Goal: Information Seeking & Learning: Learn about a topic

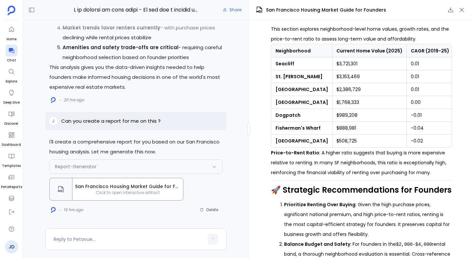
scroll to position [1462, 0]
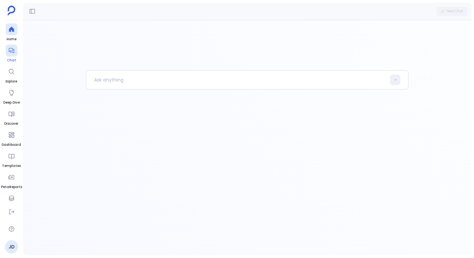
click at [11, 56] on link "Chat" at bounding box center [12, 53] width 12 height 18
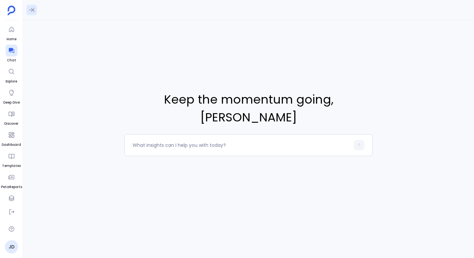
click at [30, 11] on icon at bounding box center [31, 10] width 7 height 7
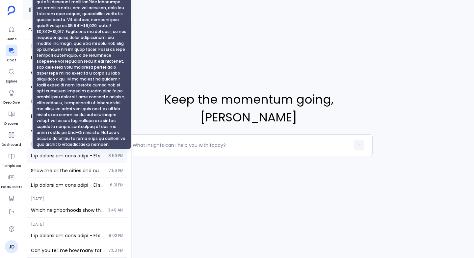
click at [45, 156] on span "I am working on this story - If you are a founder who has moved to the Bay Area…" at bounding box center [67, 155] width 73 height 7
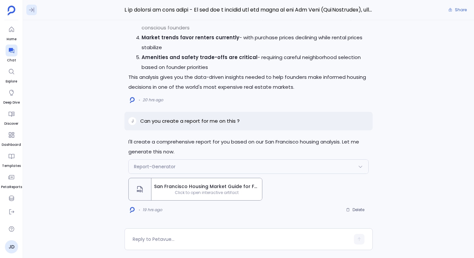
click at [33, 10] on icon at bounding box center [31, 10] width 7 height 7
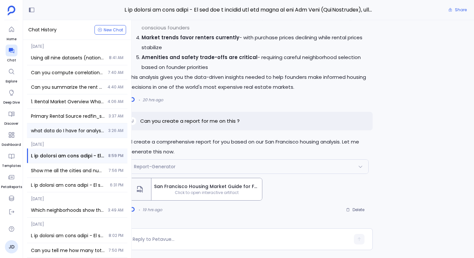
click at [46, 126] on div "what data do I have for analysis? 3:26 AM" at bounding box center [77, 130] width 100 height 14
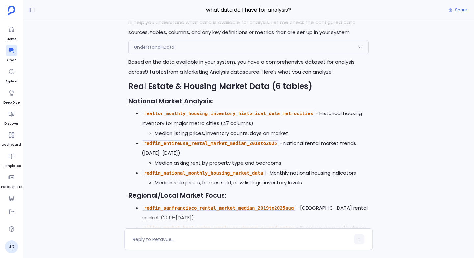
scroll to position [-1956, 0]
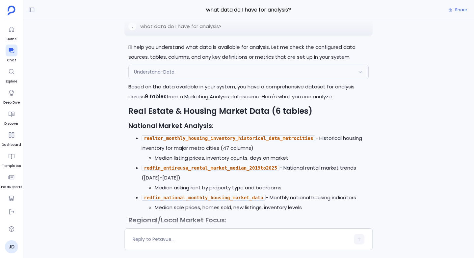
click at [177, 79] on div "Understand-Data" at bounding box center [249, 72] width 240 height 14
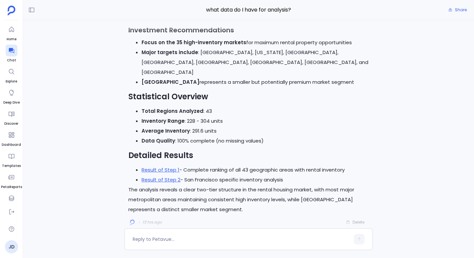
scroll to position [0, 0]
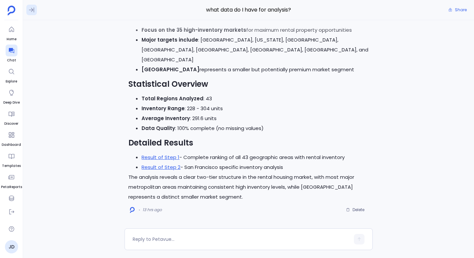
click at [31, 8] on icon at bounding box center [31, 10] width 7 height 7
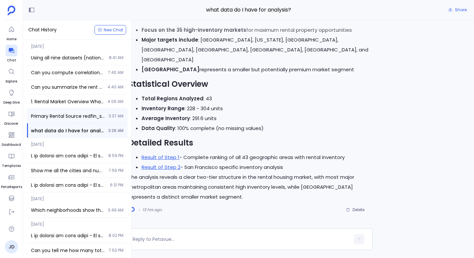
click at [44, 112] on div "Primary Rental Source redfin_sanfrancisco_rental_market_median_2019to2025aug Us…" at bounding box center [77, 116] width 100 height 14
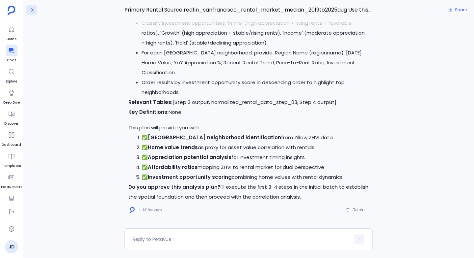
click at [29, 7] on icon at bounding box center [31, 10] width 7 height 7
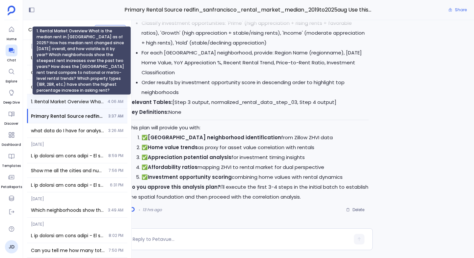
click at [45, 103] on span "1. Rental Market Overview What is the median rent in San Francisco as of 2025? …" at bounding box center [67, 101] width 73 height 7
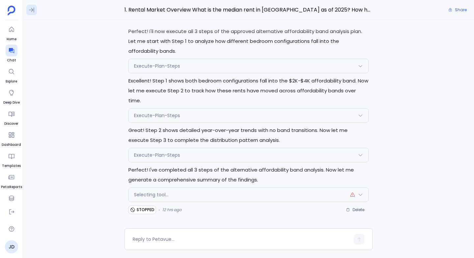
click at [30, 10] on icon at bounding box center [31, 10] width 5 height 5
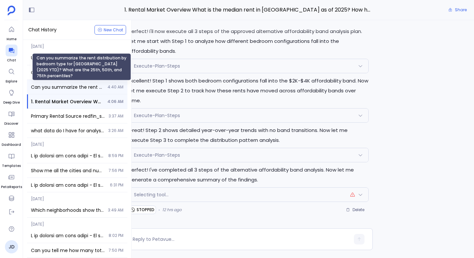
click at [51, 84] on span "Can you summarize the rent distribution by bedroom type for San Francisco (2025…" at bounding box center [67, 87] width 73 height 7
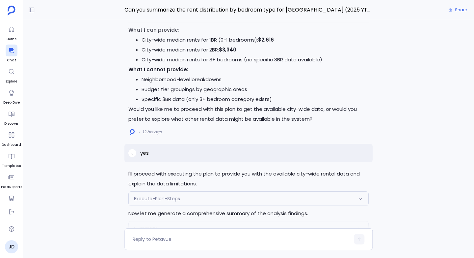
scroll to position [-6158, 0]
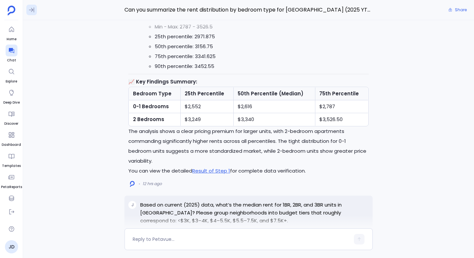
click at [30, 12] on icon at bounding box center [31, 10] width 7 height 7
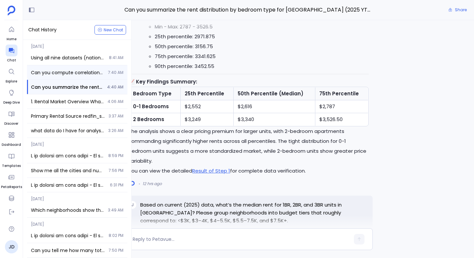
click at [44, 66] on div "Can you compute correlations between these features across neighborhoods: Media…" at bounding box center [77, 72] width 100 height 14
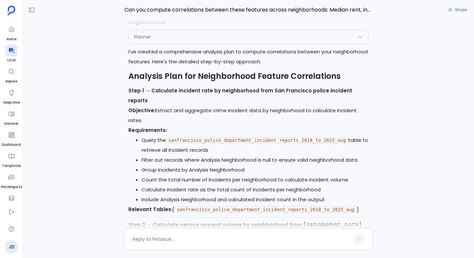
scroll to position [-1756, 0]
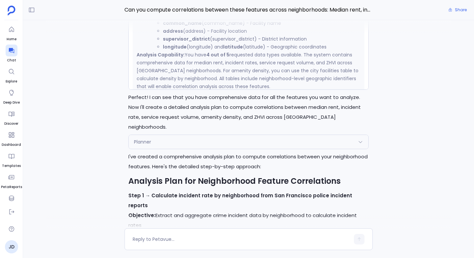
scroll to position [414, 0]
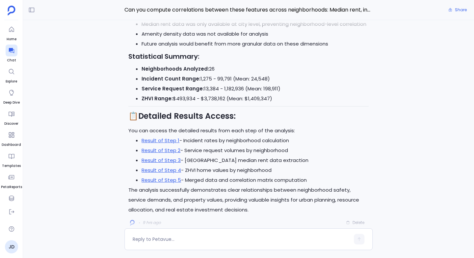
scroll to position [0, 0]
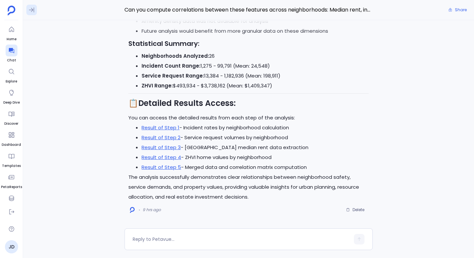
click at [30, 7] on icon at bounding box center [31, 10] width 7 height 7
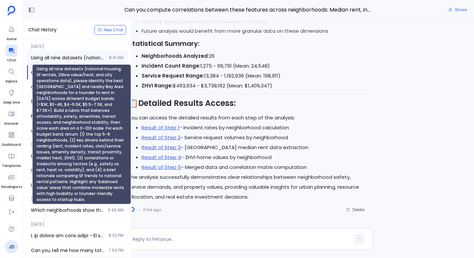
click at [50, 58] on span "Using all nine datasets (national housing, SF rentals, Zillow value/heat, and c…" at bounding box center [68, 57] width 74 height 7
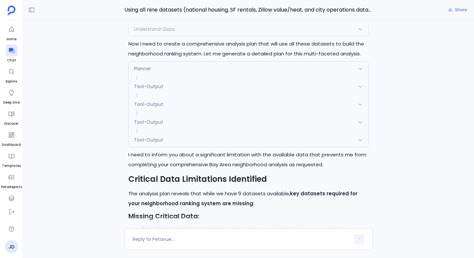
scroll to position [-3748, 0]
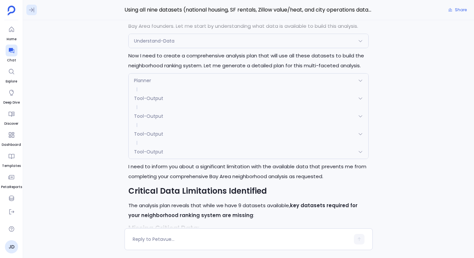
click at [27, 11] on button at bounding box center [31, 10] width 11 height 11
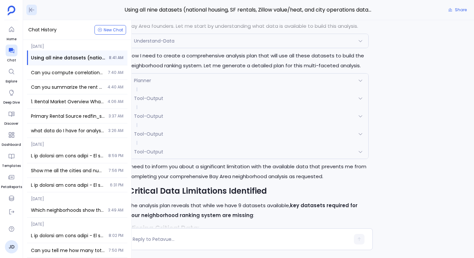
click at [36, 7] on button at bounding box center [31, 10] width 11 height 11
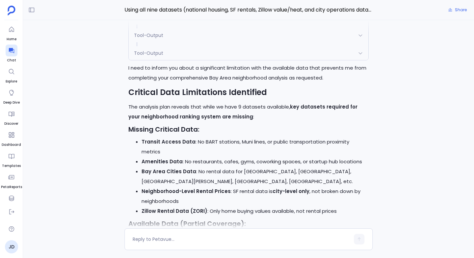
scroll to position [-3649, 0]
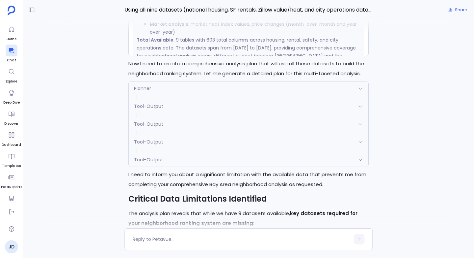
scroll to position [422, 0]
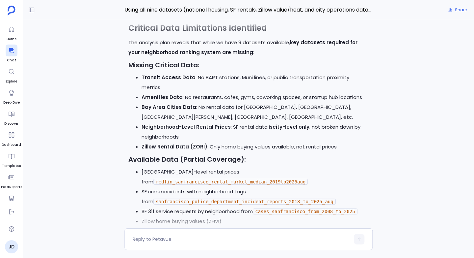
scroll to position [-3586, 0]
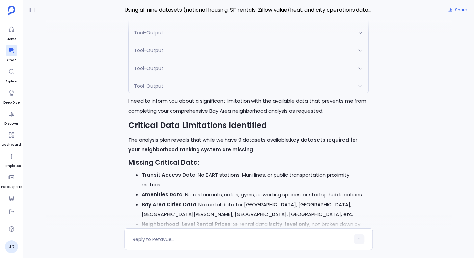
scroll to position [0, 0]
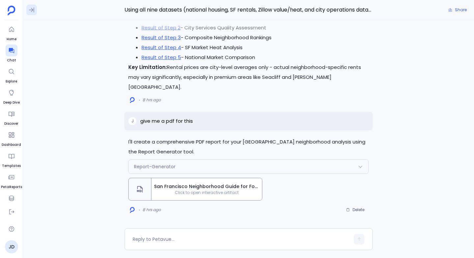
click at [32, 9] on icon at bounding box center [31, 10] width 5 height 5
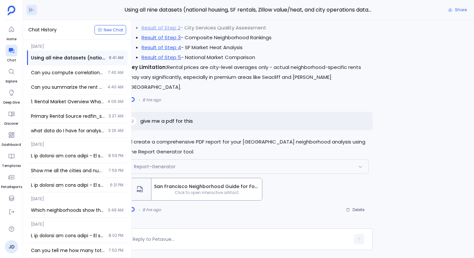
click at [32, 9] on icon at bounding box center [31, 10] width 7 height 7
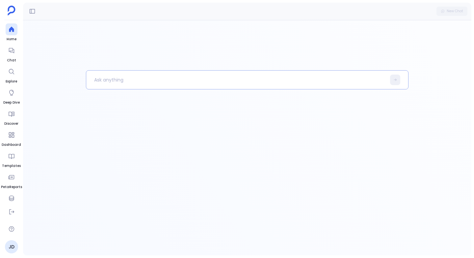
click at [110, 78] on p at bounding box center [236, 79] width 300 height 17
click at [10, 52] on icon at bounding box center [11, 50] width 5 height 5
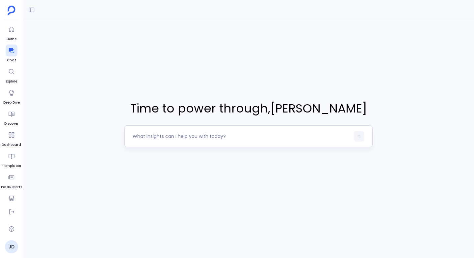
click at [151, 138] on textarea at bounding box center [241, 136] width 217 height 7
type textarea "U"
click at [202, 135] on textarea "Show me all the tables names and their descriptions" at bounding box center [241, 136] width 217 height 7
click at [281, 133] on textarea "Show me all the tables names, labels and their descriptions" at bounding box center [241, 136] width 217 height 7
type textarea "Show me all the tables names, labels and their descriptions list"
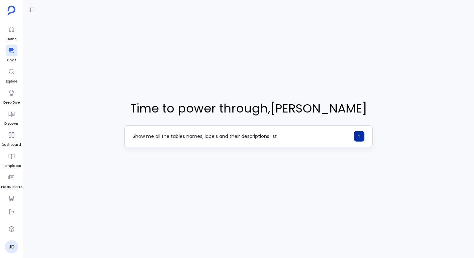
click at [358, 132] on button "button" at bounding box center [359, 136] width 11 height 11
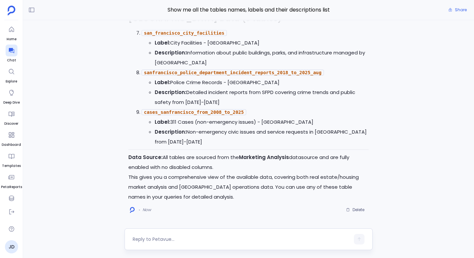
click at [138, 236] on textarea at bounding box center [241, 238] width 217 height 7
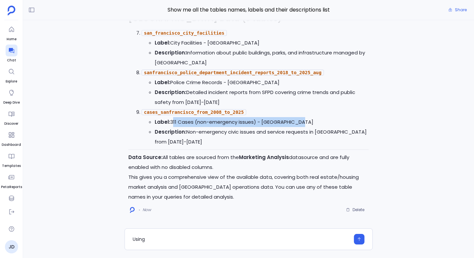
drag, startPoint x: 171, startPoint y: 123, endPoint x: 299, endPoint y: 122, distance: 128.4
click at [299, 122] on li "Label: 311 Cases (non-emergency issues) - San Francisco" at bounding box center [262, 122] width 214 height 10
copy li "311 Cases (non-emergency issues) - [GEOGRAPHIC_DATA]"
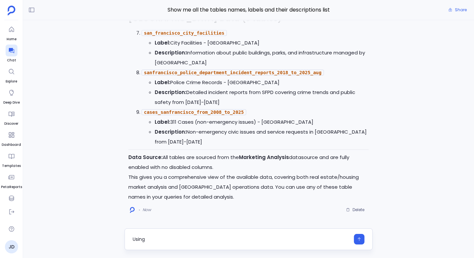
click at [148, 237] on textarea "Using" at bounding box center [241, 238] width 217 height 7
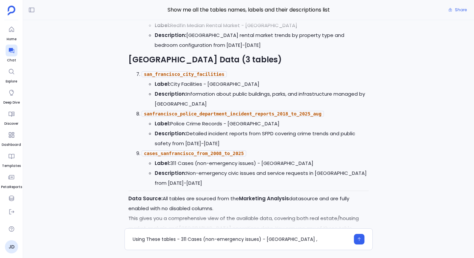
scroll to position [-45, 0]
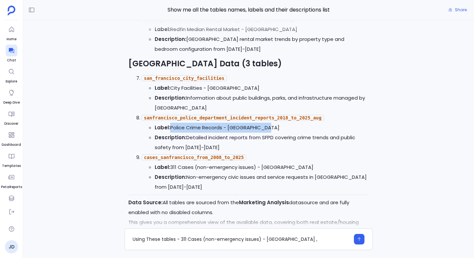
drag, startPoint x: 170, startPoint y: 127, endPoint x: 264, endPoint y: 130, distance: 94.2
click at [264, 130] on li "Label: Police Crime Records - San Francisco" at bounding box center [262, 128] width 214 height 10
copy li "Police Crime Records - [GEOGRAPHIC_DATA]"
click at [309, 240] on textarea "Using These tables - 311 Cases (non-emergency issues) - San Francisco ," at bounding box center [241, 238] width 217 height 7
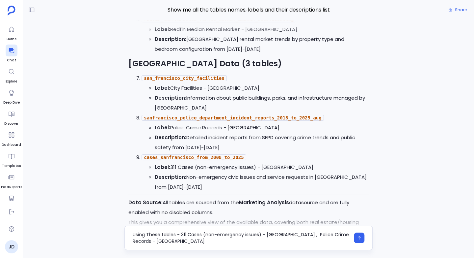
click at [303, 233] on textarea "Using These tables - 311 Cases (non-emergency issues) - San Francisco , Police …" at bounding box center [241, 237] width 217 height 13
click at [206, 241] on textarea "Using These tables - 311 Cases (non-emergency issues) - San Francisco , Police …" at bounding box center [241, 237] width 217 height 13
click at [167, 78] on code "san_francisco_city_facilities" at bounding box center [184, 78] width 85 height 6
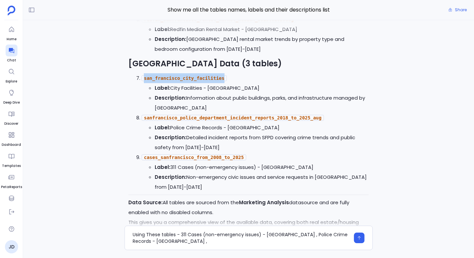
click at [167, 78] on code "san_francisco_city_facilities" at bounding box center [184, 78] width 85 height 6
click at [163, 96] on strong "Description:" at bounding box center [171, 97] width 32 height 7
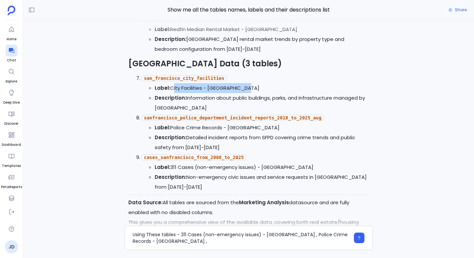
drag, startPoint x: 171, startPoint y: 88, endPoint x: 242, endPoint y: 87, distance: 71.1
click at [242, 87] on li "Label: City Facilities - San Francisco" at bounding box center [262, 88] width 214 height 10
copy li "City Facilities - [GEOGRAPHIC_DATA]"
click at [194, 240] on textarea "Using These tables - 311 Cases (non-emergency issues) - San Francisco , Police …" at bounding box center [241, 237] width 217 height 13
click at [191, 241] on textarea "Using These tables - 311 Cases (non-emergency issues) - San Francisco , Police …" at bounding box center [241, 237] width 217 height 13
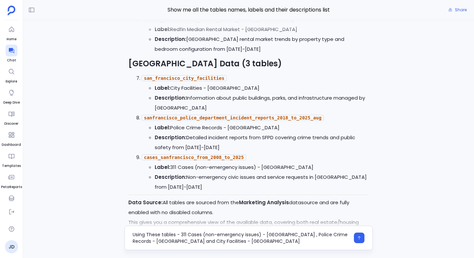
click at [272, 242] on textarea "Using These tables - 311 Cases (non-emergency issues) - San Francisco , Police …" at bounding box center [241, 237] width 217 height 13
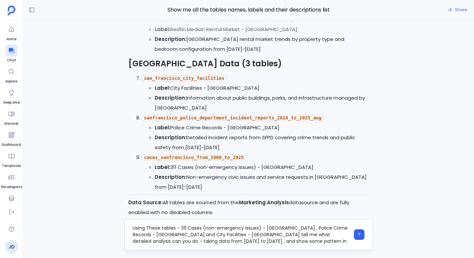
scroll to position [6, 0]
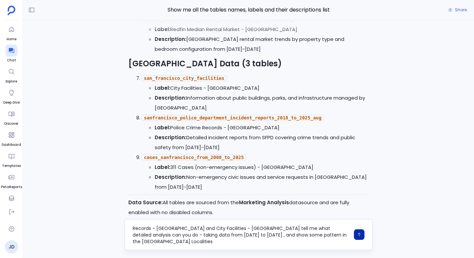
type textarea "Using These tables - 311 Cases (non-emergency issues) - San Francisco , Police …"
click at [360, 232] on icon "button" at bounding box center [359, 234] width 5 height 5
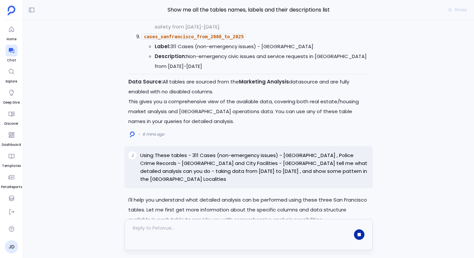
scroll to position [0, 0]
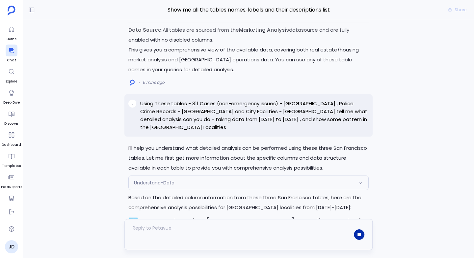
click at [150, 179] on span "Understand-Data" at bounding box center [154, 182] width 41 height 7
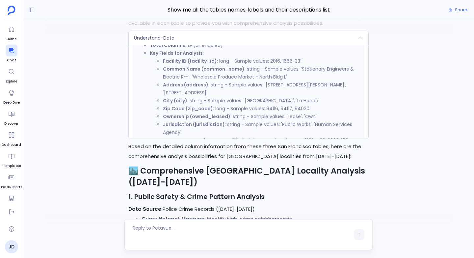
scroll to position [228, 0]
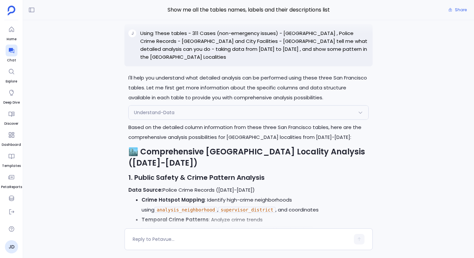
click at [176, 117] on div "Understand-Data" at bounding box center [249, 112] width 240 height 14
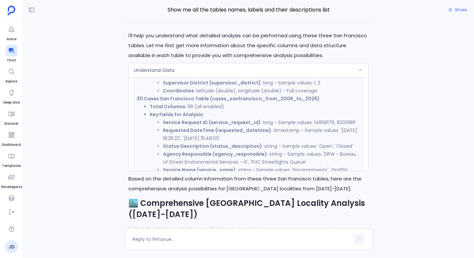
scroll to position [530, 0]
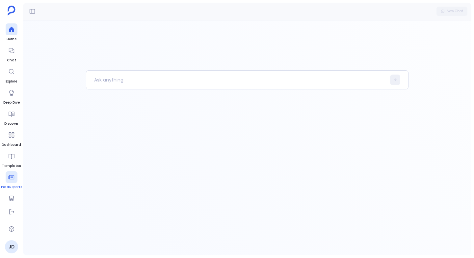
scroll to position [27, 0]
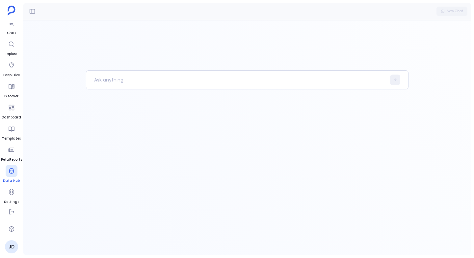
click at [14, 174] on icon at bounding box center [11, 170] width 7 height 7
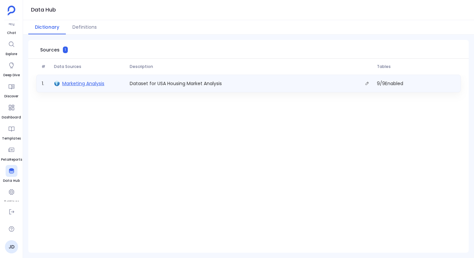
click at [81, 84] on span "Marketing Analysis" at bounding box center [83, 83] width 42 height 7
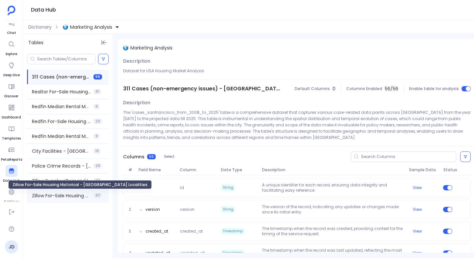
click at [53, 193] on span "Zillow For-Sale Housing Historical - [GEOGRAPHIC_DATA] Localities" at bounding box center [61, 195] width 59 height 7
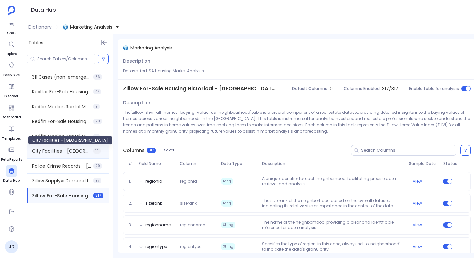
click at [45, 154] on span "City Facilities - [GEOGRAPHIC_DATA]" at bounding box center [61, 151] width 59 height 7
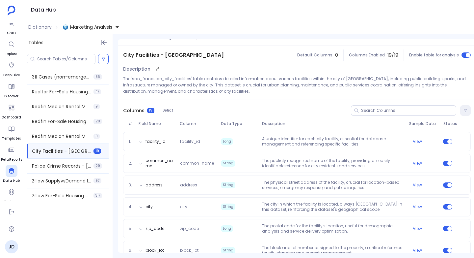
scroll to position [41, 0]
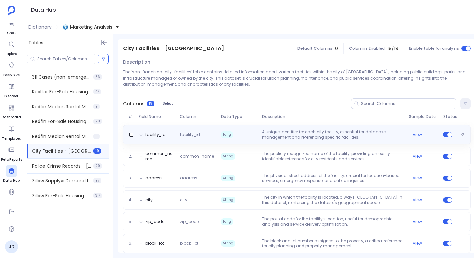
click at [225, 130] on span "Long" at bounding box center [238, 134] width 41 height 11
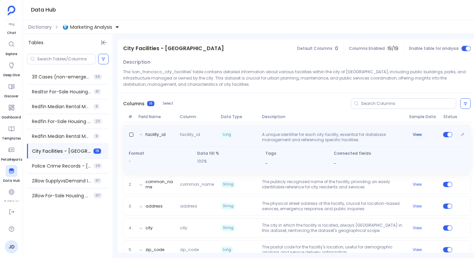
click at [415, 132] on button "View" at bounding box center [417, 134] width 9 height 5
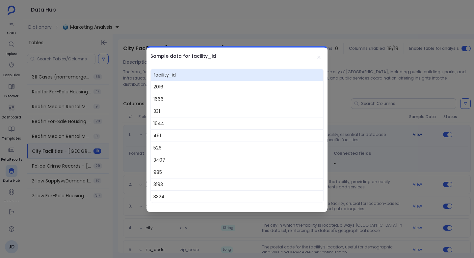
click at [415, 132] on div at bounding box center [237, 129] width 474 height 258
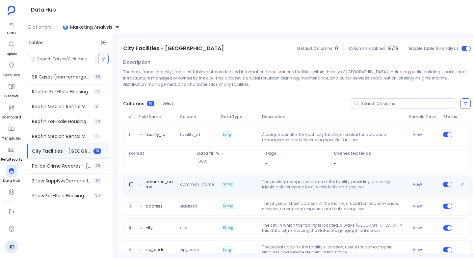
click at [171, 178] on div "common_name common_name String The publicly recognized name of the facility, pr…" at bounding box center [297, 184] width 348 height 19
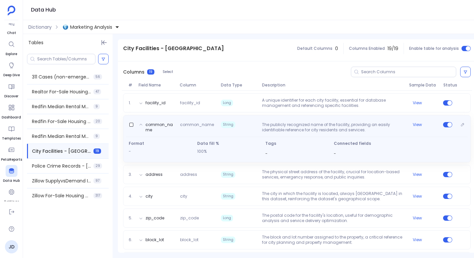
scroll to position [73, 0]
click at [414, 124] on button "View" at bounding box center [417, 123] width 9 height 5
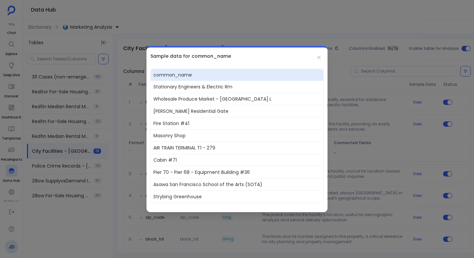
click at [395, 127] on div at bounding box center [237, 129] width 474 height 258
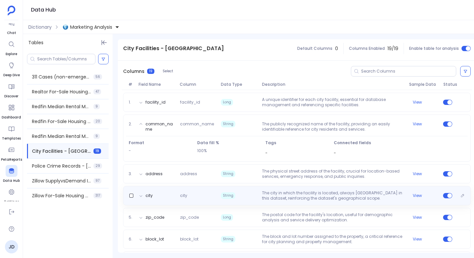
click at [295, 189] on div "city city String The city in which the facility is located, always San Francisc…" at bounding box center [297, 195] width 348 height 19
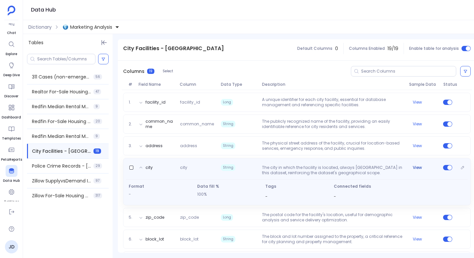
click at [416, 166] on button "View" at bounding box center [417, 167] width 9 height 5
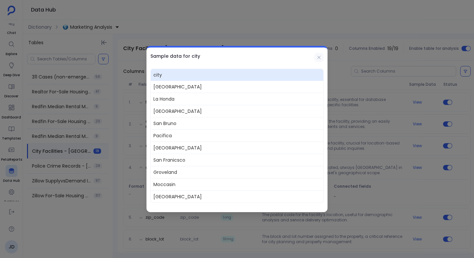
click at [316, 55] on icon at bounding box center [318, 57] width 5 height 5
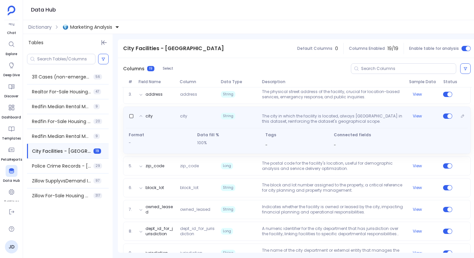
scroll to position [134, 0]
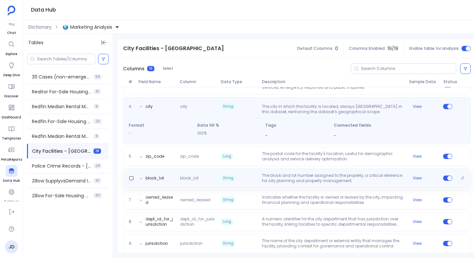
click at [259, 177] on p "The block and lot number assigned to the property, a critical reference for cit…" at bounding box center [332, 178] width 147 height 11
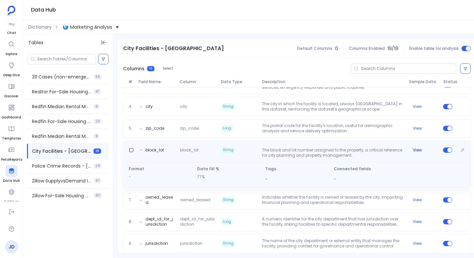
click at [418, 149] on button "View" at bounding box center [417, 149] width 9 height 5
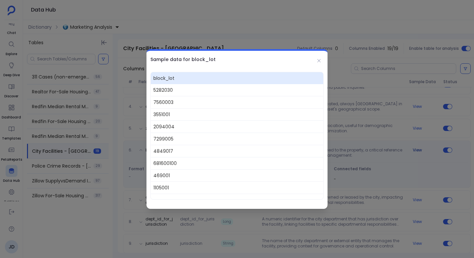
click at [418, 149] on div at bounding box center [237, 129] width 474 height 258
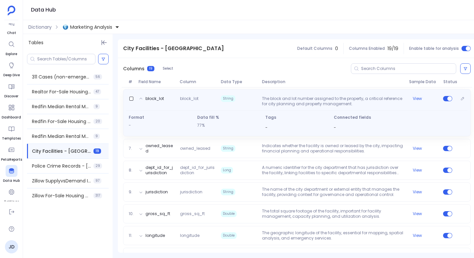
scroll to position [185, 0]
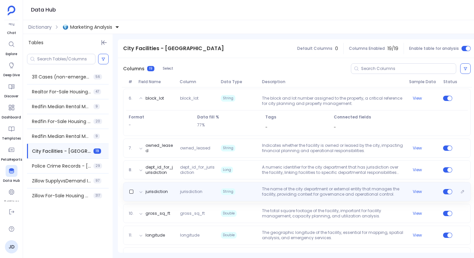
click at [237, 189] on span "String" at bounding box center [238, 191] width 41 height 11
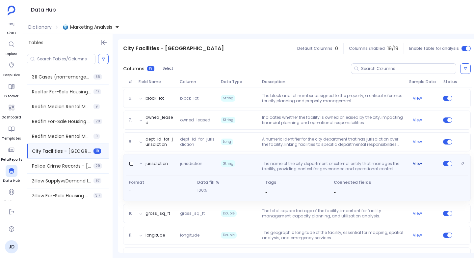
click at [415, 163] on button "View" at bounding box center [417, 163] width 9 height 5
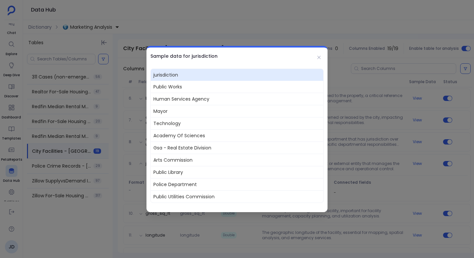
click at [406, 166] on div at bounding box center [237, 129] width 474 height 258
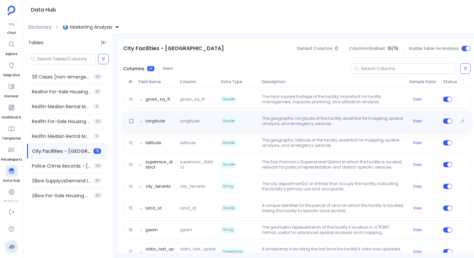
scroll to position [304, 0]
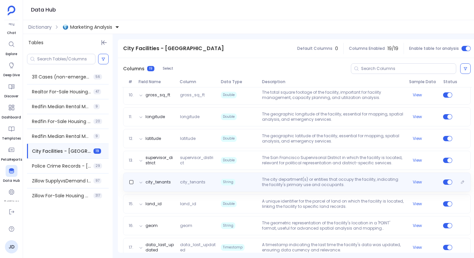
click at [174, 181] on div "city_tenants city_tenants String The city department(s) or entities that occupy…" at bounding box center [297, 182] width 342 height 11
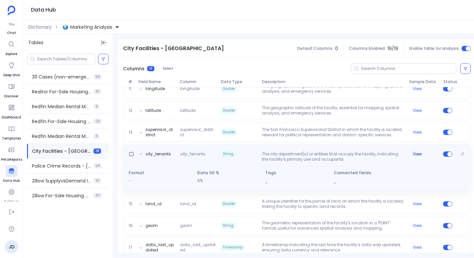
click at [418, 153] on button "View" at bounding box center [417, 153] width 9 height 5
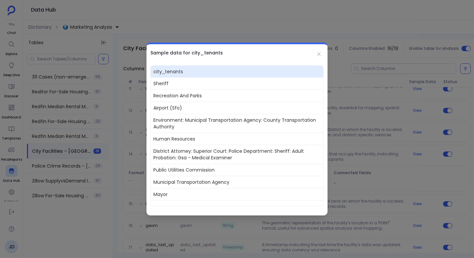
click at [393, 162] on div at bounding box center [237, 129] width 474 height 258
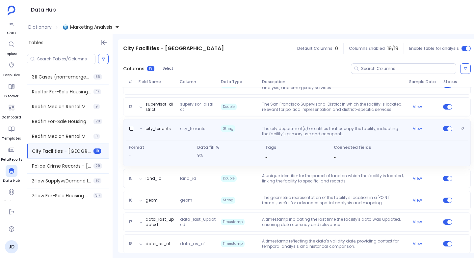
scroll to position [330, 0]
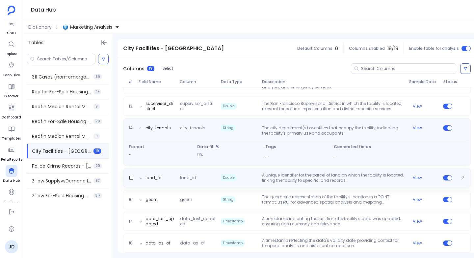
click at [280, 182] on p "A unique identifier for the parcel of land on which the facility is located, li…" at bounding box center [332, 177] width 147 height 11
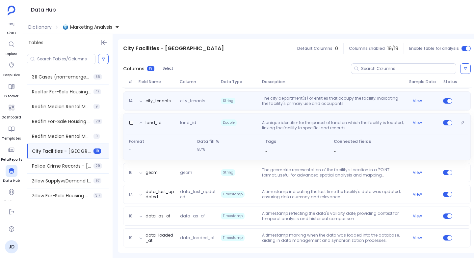
scroll to position [358, 0]
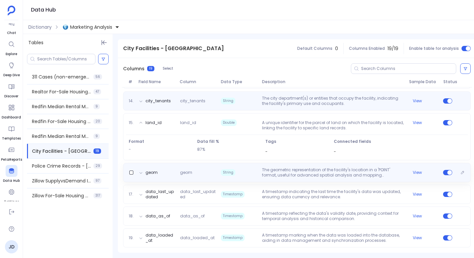
click at [274, 163] on div "geom geom String The geometric representation of the facility's location in a '…" at bounding box center [297, 172] width 348 height 19
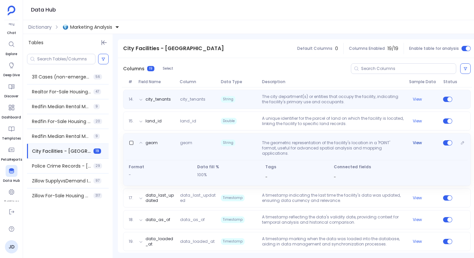
click at [419, 142] on button "View" at bounding box center [417, 142] width 9 height 5
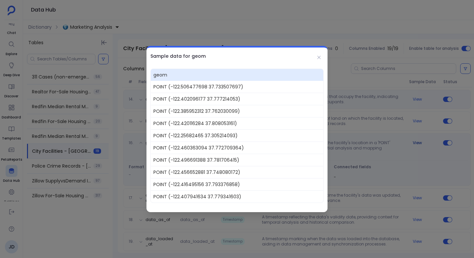
click at [419, 142] on div at bounding box center [237, 129] width 474 height 258
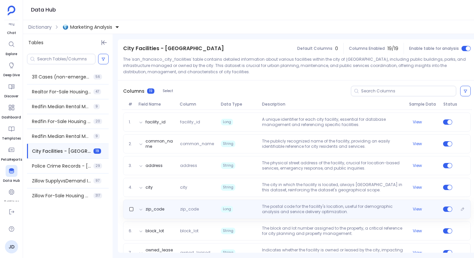
scroll to position [54, 0]
click at [383, 211] on p "The postal code for the facility's location, useful for demographic analysis an…" at bounding box center [332, 207] width 147 height 11
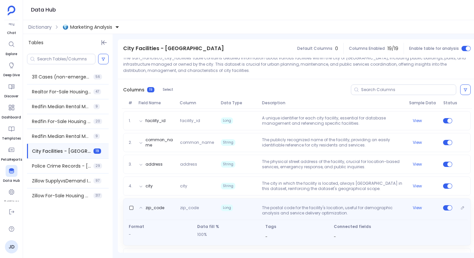
click at [381, 209] on p "The postal code for the facility's location, useful for demographic analysis an…" at bounding box center [332, 210] width 147 height 11
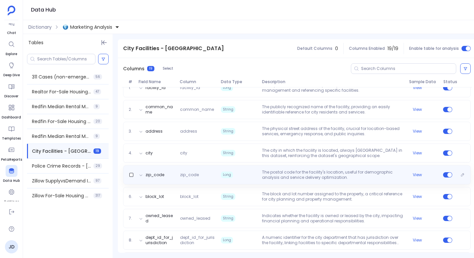
scroll to position [89, 0]
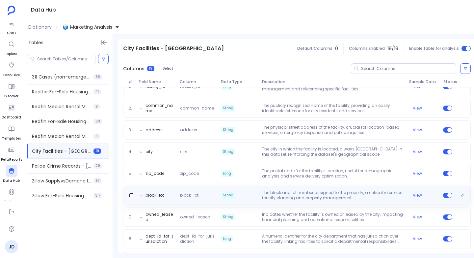
click at [372, 197] on p "The block and lot number assigned to the property, a critical reference for cit…" at bounding box center [332, 195] width 147 height 11
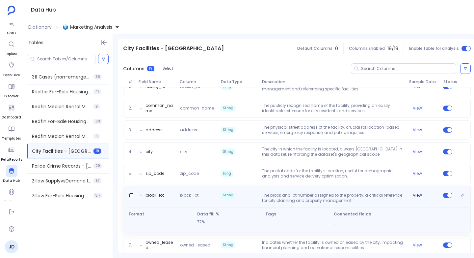
click at [418, 193] on button "View" at bounding box center [417, 194] width 9 height 5
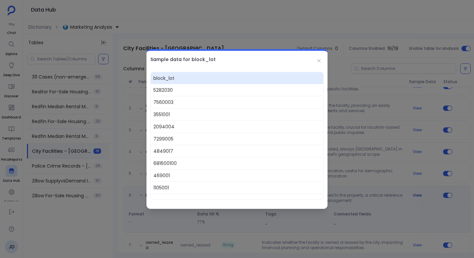
click at [418, 193] on div at bounding box center [237, 129] width 474 height 258
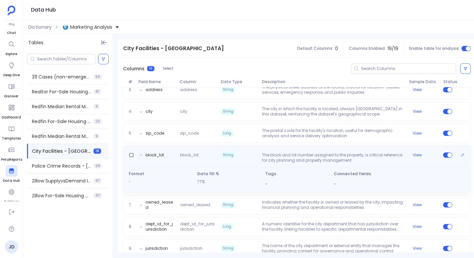
scroll to position [132, 0]
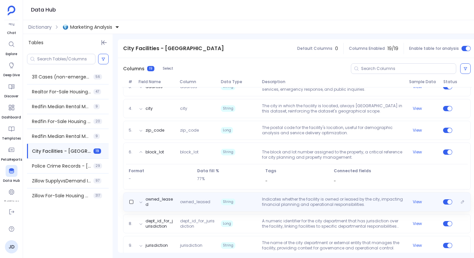
click at [374, 199] on p "Indicates whether the facility is owned or leased by the city, impacting financ…" at bounding box center [332, 201] width 147 height 11
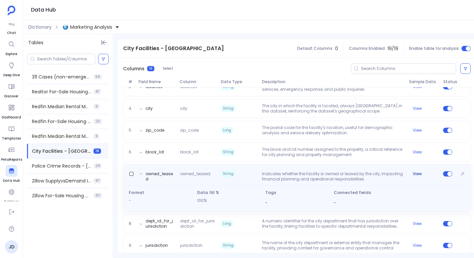
click at [414, 173] on button "View" at bounding box center [417, 173] width 9 height 5
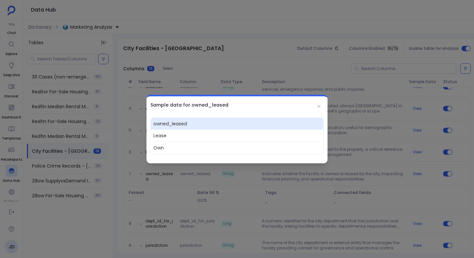
click at [410, 174] on div at bounding box center [237, 129] width 474 height 258
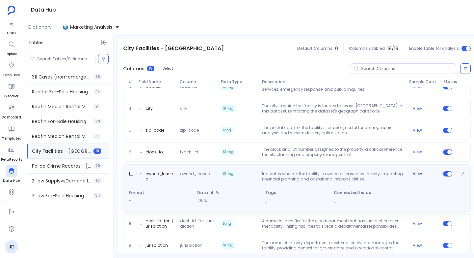
click at [418, 173] on button "View" at bounding box center [417, 173] width 9 height 5
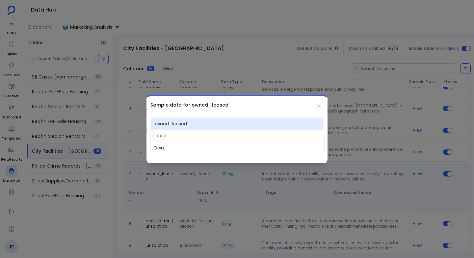
click at [418, 173] on div at bounding box center [237, 129] width 474 height 258
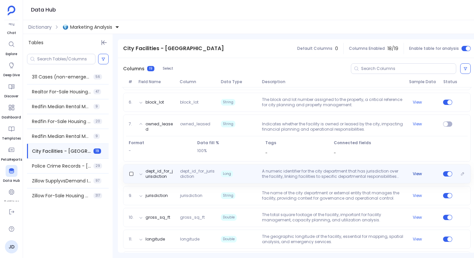
scroll to position [183, 0]
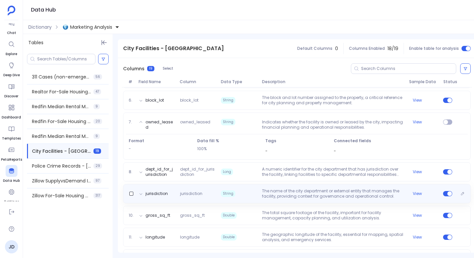
click at [385, 191] on p "The name of the city department or external entity that manages the facility, p…" at bounding box center [332, 193] width 147 height 11
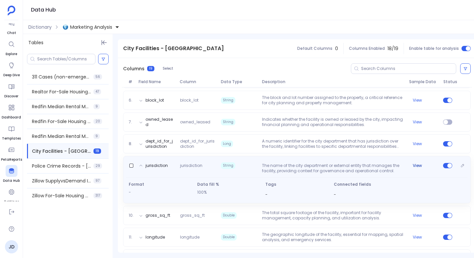
click at [419, 166] on button "View" at bounding box center [417, 165] width 9 height 5
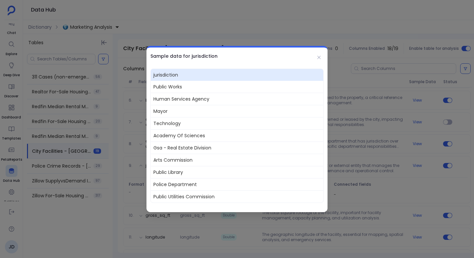
click at [402, 172] on div at bounding box center [237, 129] width 474 height 258
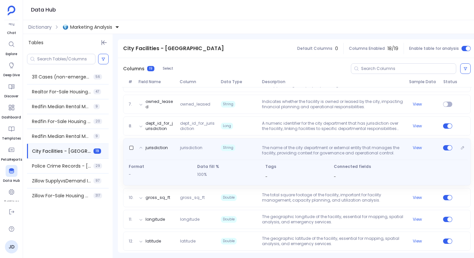
scroll to position [202, 0]
click at [418, 147] on button "View" at bounding box center [417, 146] width 9 height 5
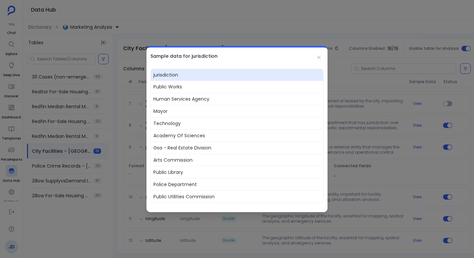
click at [395, 155] on div at bounding box center [237, 129] width 474 height 258
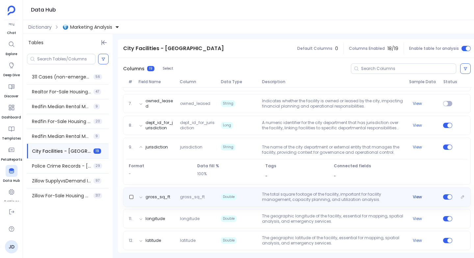
click at [416, 197] on button "View" at bounding box center [417, 196] width 9 height 5
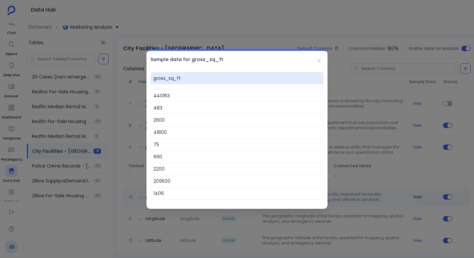
click at [416, 197] on div at bounding box center [237, 129] width 474 height 258
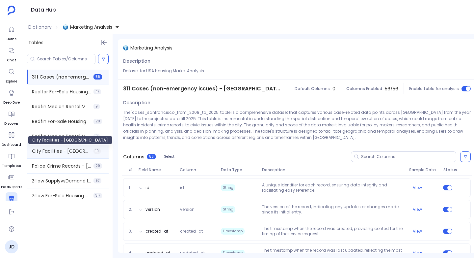
click at [54, 150] on span "City Facilities - [GEOGRAPHIC_DATA]" at bounding box center [61, 151] width 59 height 7
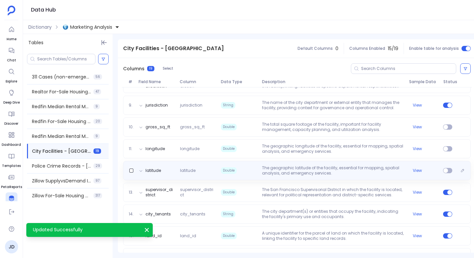
scroll to position [244, 0]
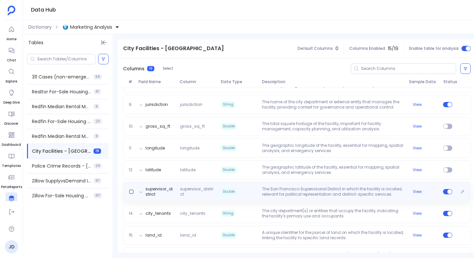
click at [363, 193] on p "The San Francisco Supervisorial District in which the facility is located, rele…" at bounding box center [332, 191] width 147 height 11
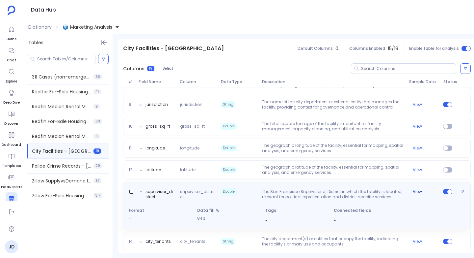
click at [415, 189] on button "View" at bounding box center [417, 191] width 9 height 5
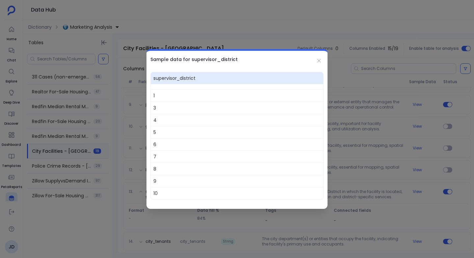
click at [400, 200] on div at bounding box center [237, 129] width 474 height 258
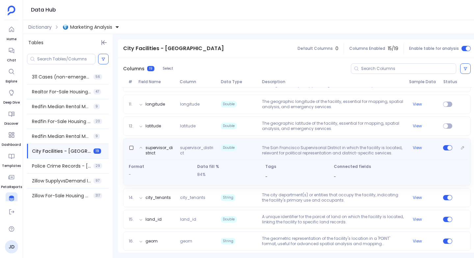
scroll to position [289, 0]
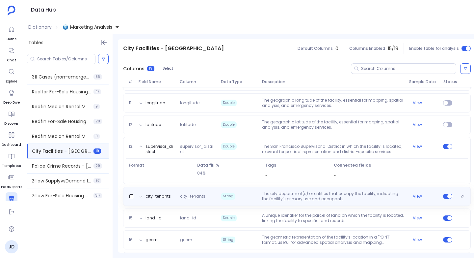
click at [397, 200] on p "The city department(s) or entities that occupy the facility, indicating the fac…" at bounding box center [332, 196] width 147 height 11
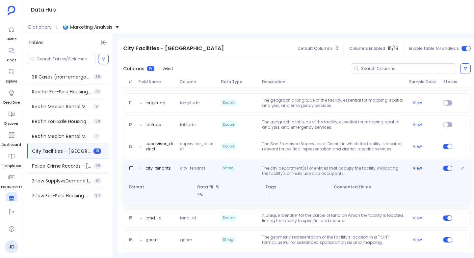
click at [415, 168] on button "View" at bounding box center [417, 167] width 9 height 5
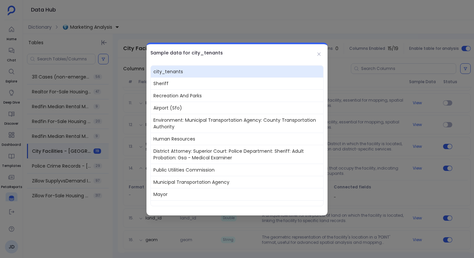
click at [377, 169] on div at bounding box center [237, 129] width 474 height 258
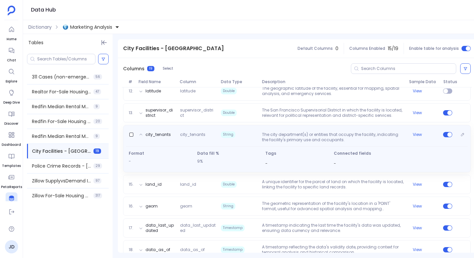
scroll to position [339, 0]
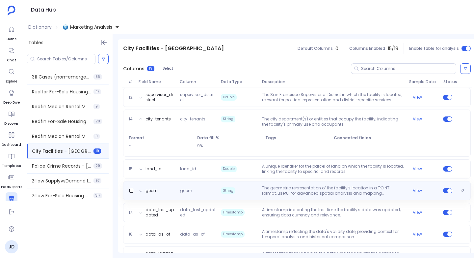
click at [372, 188] on p "The geometric representation of the facility's location in a 'POINT' format, us…" at bounding box center [332, 190] width 147 height 11
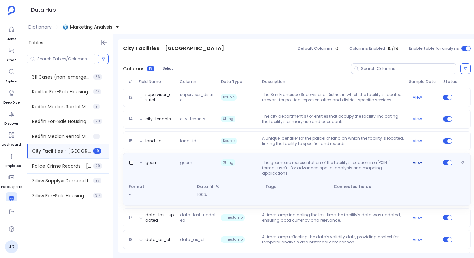
click at [417, 163] on button "View" at bounding box center [417, 162] width 9 height 5
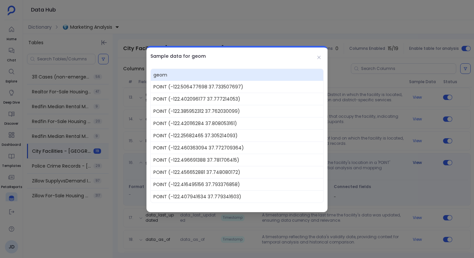
click at [417, 163] on div at bounding box center [237, 129] width 474 height 258
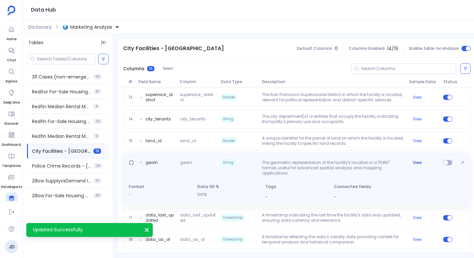
click at [413, 162] on button "View" at bounding box center [417, 162] width 9 height 5
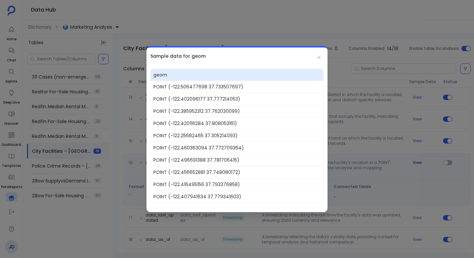
click at [413, 162] on div at bounding box center [237, 129] width 474 height 258
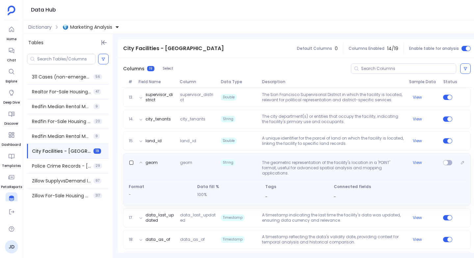
scroll to position [364, 0]
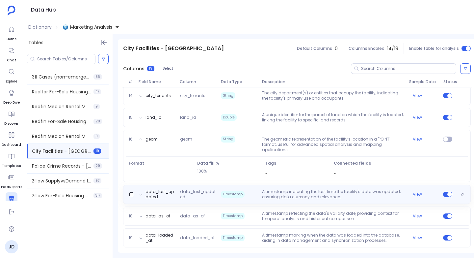
click at [363, 189] on p "A timestamp indicating the last time the facility's data was updated, ensuring …" at bounding box center [332, 194] width 147 height 11
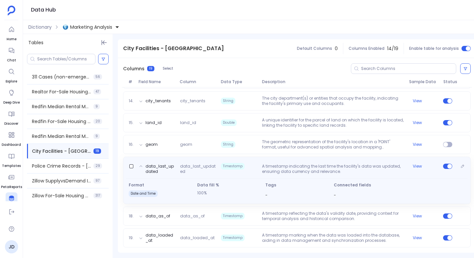
click at [380, 170] on p "A timestamp indicating the last time the facility's data was updated, ensuring …" at bounding box center [332, 168] width 147 height 11
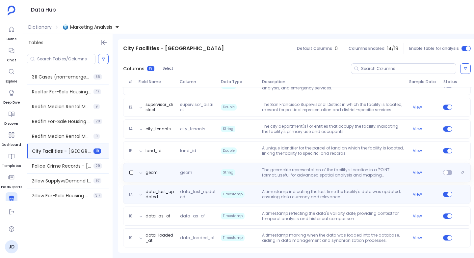
scroll to position [330, 0]
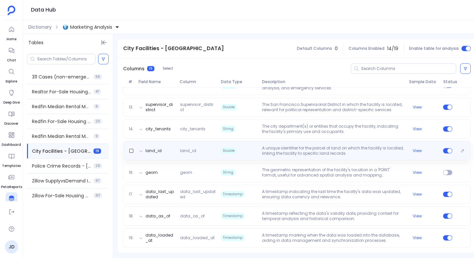
click at [390, 152] on p "A unique identifier for the parcel of land on which the facility is located, li…" at bounding box center [332, 150] width 147 height 11
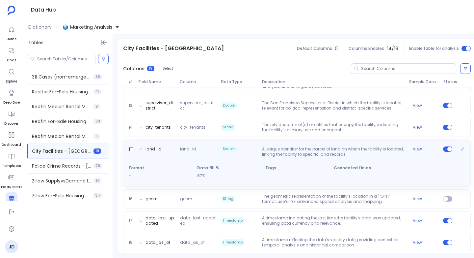
scroll to position [358, 0]
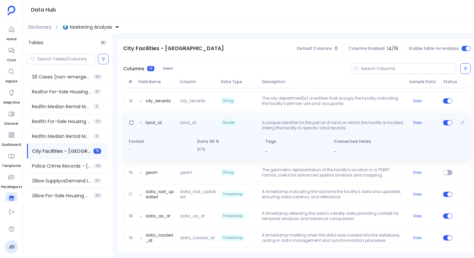
click at [382, 123] on p "A unique identifier for the parcel of land on which the facility is located, li…" at bounding box center [332, 125] width 147 height 11
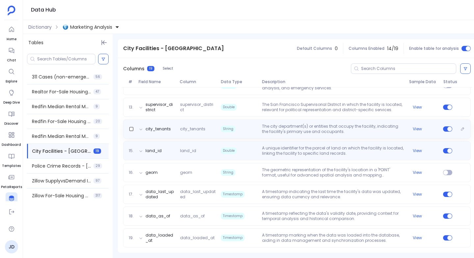
scroll to position [330, 0]
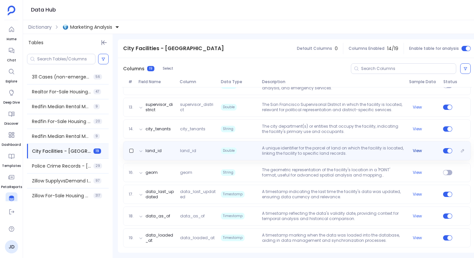
click at [415, 149] on button "View" at bounding box center [417, 150] width 9 height 5
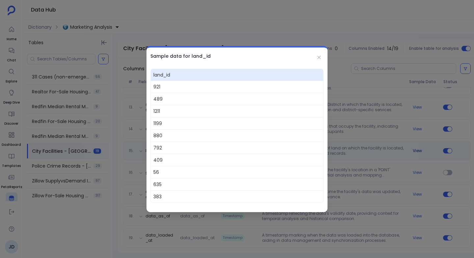
click at [415, 149] on div at bounding box center [237, 129] width 474 height 258
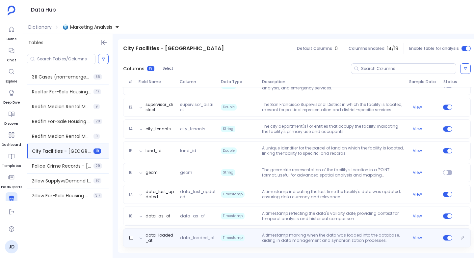
click at [380, 229] on div "data_loaded_at data_loaded_at Timestamp A timestamp marking when the data was l…" at bounding box center [297, 237] width 348 height 19
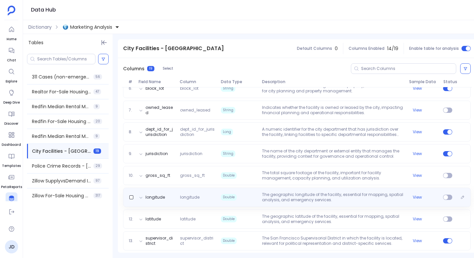
scroll to position [358, 0]
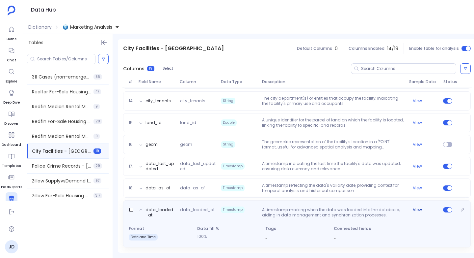
click at [417, 207] on button "View" at bounding box center [417, 209] width 9 height 5
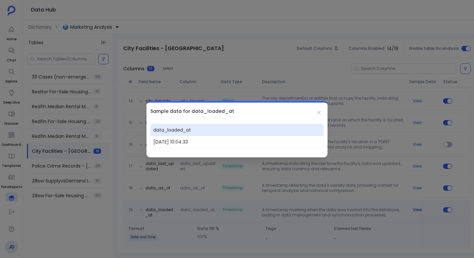
click at [417, 206] on div at bounding box center [237, 129] width 474 height 258
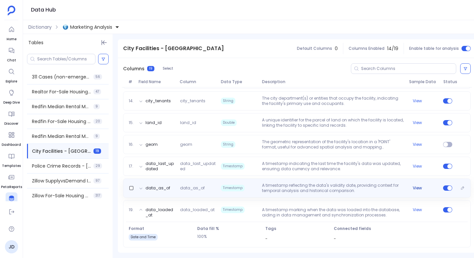
click at [417, 185] on button "View" at bounding box center [417, 187] width 9 height 5
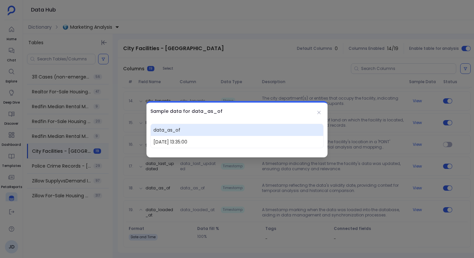
click at [410, 188] on div at bounding box center [237, 129] width 474 height 258
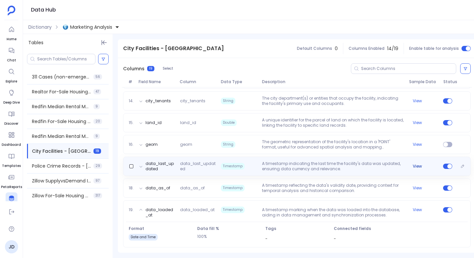
click at [416, 164] on button "View" at bounding box center [417, 165] width 9 height 5
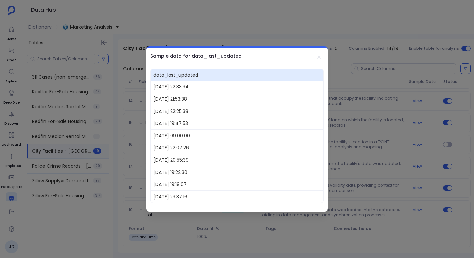
click at [414, 166] on div at bounding box center [237, 129] width 474 height 258
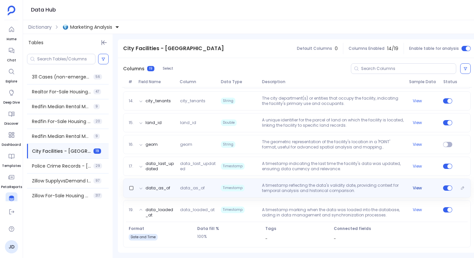
click at [417, 186] on button "View" at bounding box center [417, 187] width 9 height 5
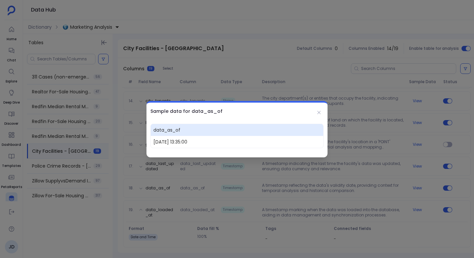
click at [417, 186] on div at bounding box center [237, 129] width 474 height 258
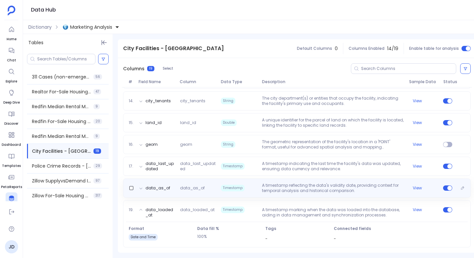
click at [417, 186] on button "View" at bounding box center [417, 187] width 9 height 5
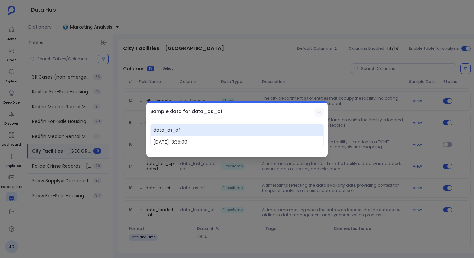
click at [317, 111] on icon at bounding box center [318, 112] width 5 height 5
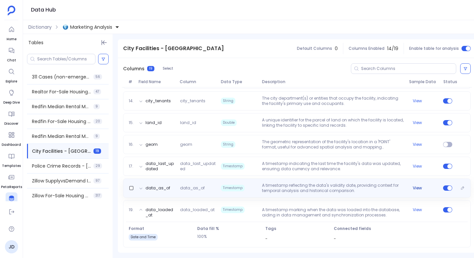
click at [417, 186] on button "View" at bounding box center [417, 187] width 9 height 5
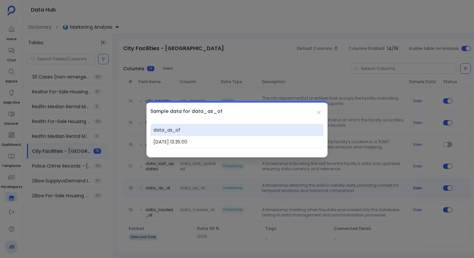
click at [417, 186] on div at bounding box center [237, 129] width 474 height 258
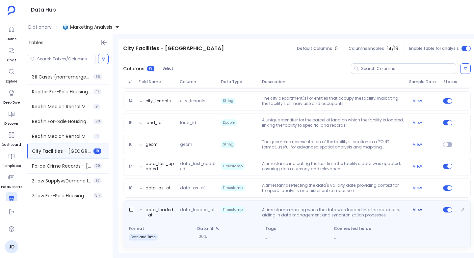
click at [419, 207] on button "View" at bounding box center [417, 209] width 9 height 5
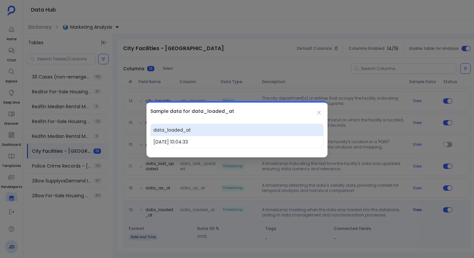
click at [419, 206] on div at bounding box center [237, 129] width 474 height 258
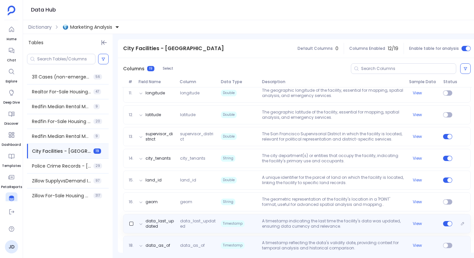
scroll to position [294, 0]
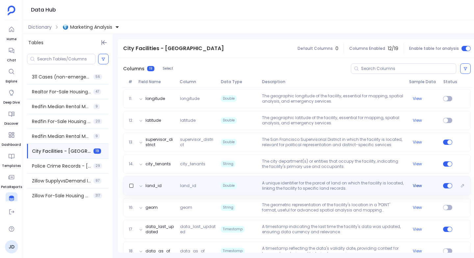
click at [419, 187] on button "View" at bounding box center [417, 185] width 9 height 5
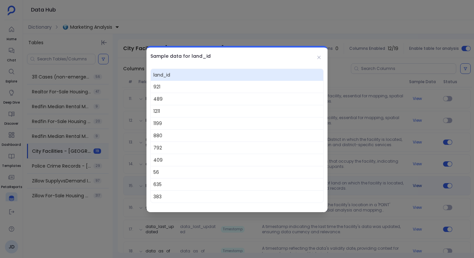
click at [419, 187] on div at bounding box center [237, 129] width 474 height 258
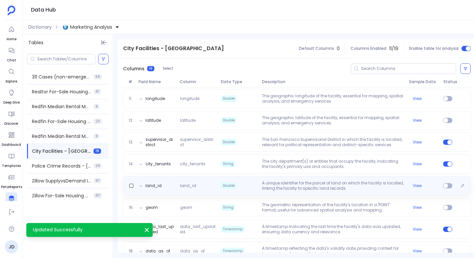
click at [357, 187] on p "A unique identifier for the parcel of land on which the facility is located, li…" at bounding box center [332, 185] width 147 height 11
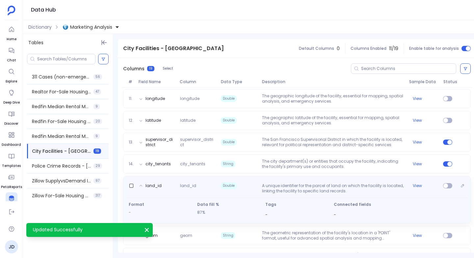
click at [357, 187] on p "A unique identifier for the parcel of land on which the facility is located, li…" at bounding box center [332, 188] width 147 height 11
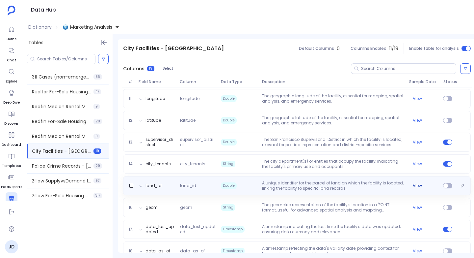
click at [417, 187] on button "View" at bounding box center [417, 185] width 9 height 5
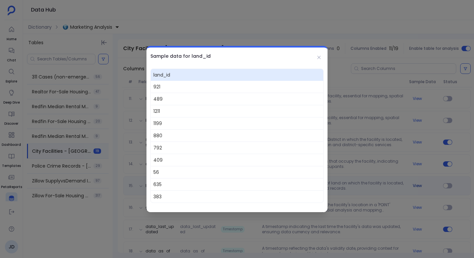
click at [417, 187] on div at bounding box center [237, 129] width 474 height 258
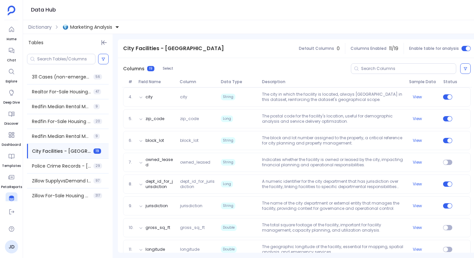
scroll to position [148, 0]
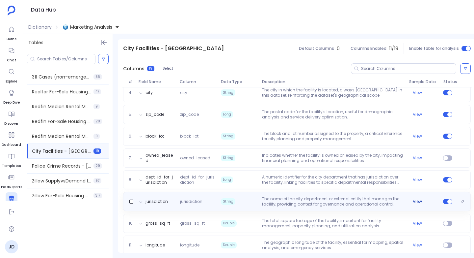
click at [419, 201] on button "View" at bounding box center [417, 201] width 9 height 5
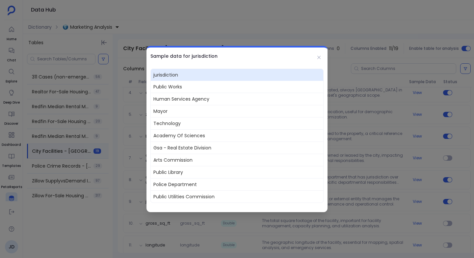
click at [414, 202] on div at bounding box center [237, 129] width 474 height 258
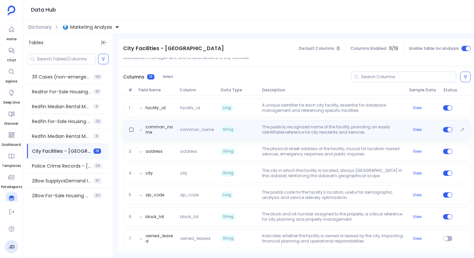
scroll to position [68, 0]
click at [417, 128] on button "View" at bounding box center [417, 128] width 9 height 5
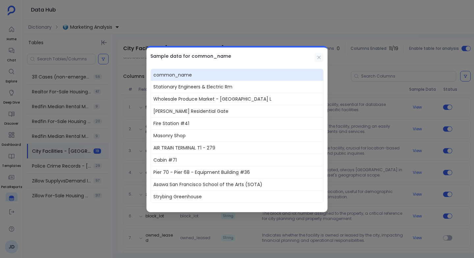
click at [318, 59] on icon at bounding box center [318, 57] width 5 height 5
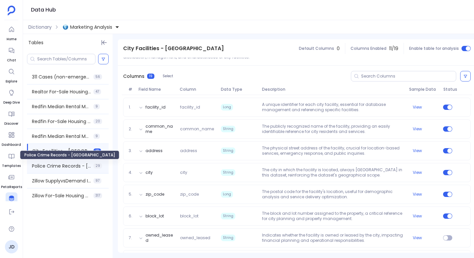
click at [61, 164] on span "Police Crime Records - [GEOGRAPHIC_DATA]" at bounding box center [61, 165] width 59 height 7
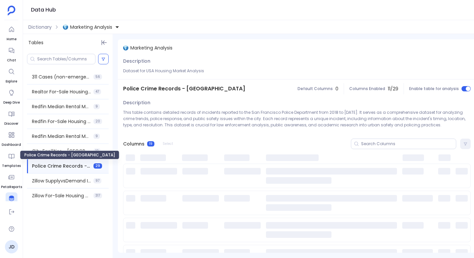
scroll to position [0, 0]
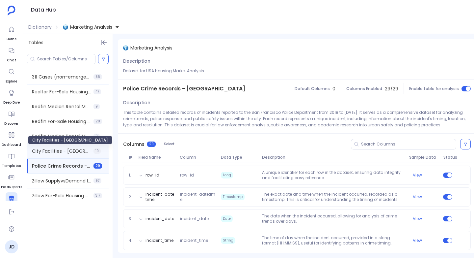
click at [54, 153] on span "City Facilities - [GEOGRAPHIC_DATA]" at bounding box center [61, 151] width 59 height 7
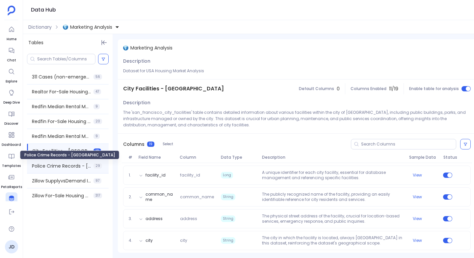
click at [53, 167] on span "Police Crime Records - [GEOGRAPHIC_DATA]" at bounding box center [61, 165] width 59 height 7
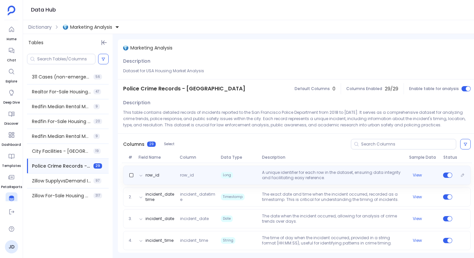
click at [215, 174] on span "row_id" at bounding box center [197, 174] width 41 height 5
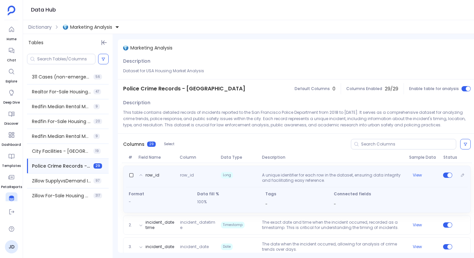
click at [215, 174] on span "row_id" at bounding box center [197, 177] width 41 height 11
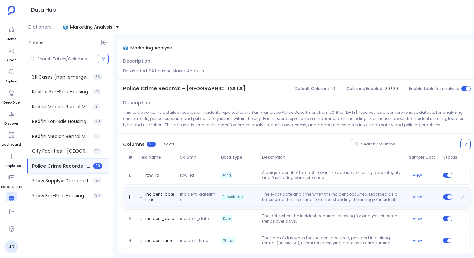
click at [234, 197] on span "Timestamp" at bounding box center [233, 196] width 24 height 7
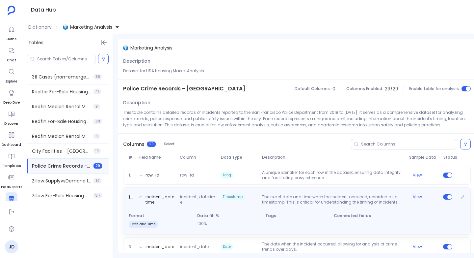
click at [234, 197] on span "Timestamp" at bounding box center [233, 196] width 24 height 7
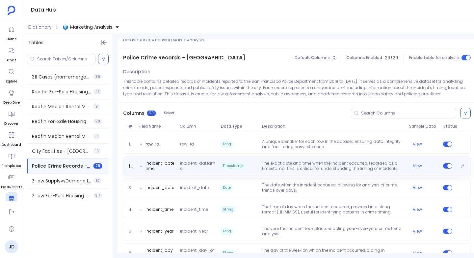
scroll to position [35, 0]
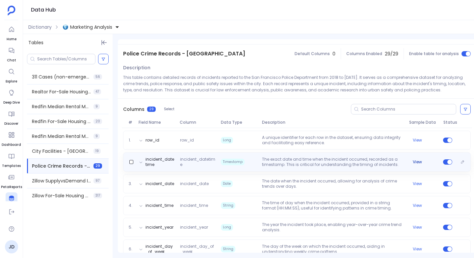
click at [419, 162] on button "View" at bounding box center [417, 161] width 9 height 5
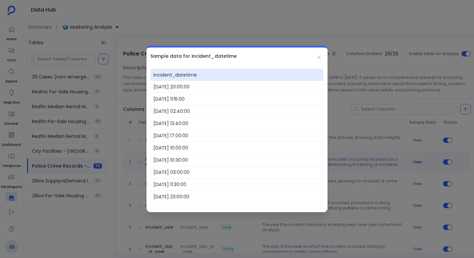
click at [419, 162] on div at bounding box center [237, 129] width 474 height 258
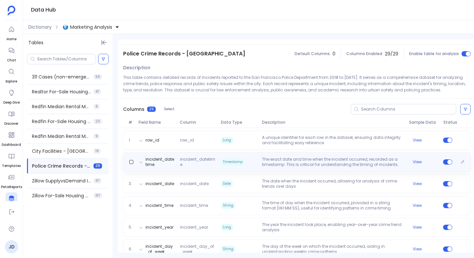
click at [373, 164] on p "The exact date and time when the incident occurred, recorded as a timestamp. Th…" at bounding box center [332, 161] width 147 height 11
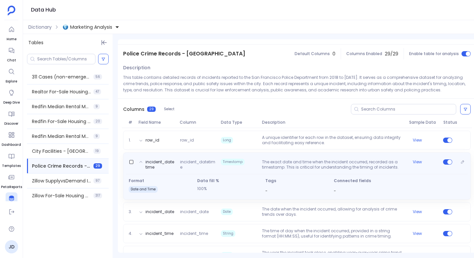
click at [373, 164] on p "The exact date and time when the incident occurred, recorded as a timestamp. Th…" at bounding box center [332, 164] width 147 height 11
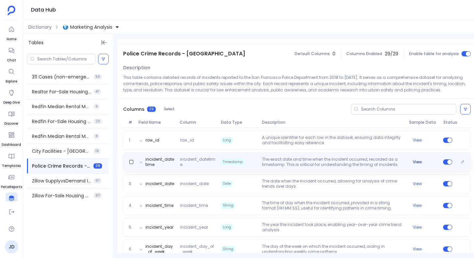
click at [415, 162] on button "View" at bounding box center [417, 161] width 9 height 5
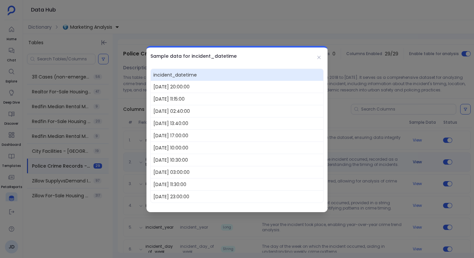
click at [415, 162] on div at bounding box center [237, 129] width 474 height 258
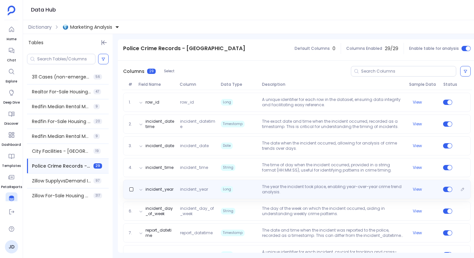
scroll to position [74, 0]
click at [382, 193] on div "incident_year incident_year Long The year the incident took place, enabling yea…" at bounding box center [297, 187] width 348 height 19
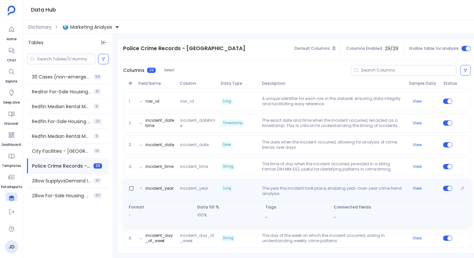
click at [382, 193] on p "The year the incident took place, enabling year-over-year crime trend analysis." at bounding box center [332, 190] width 147 height 11
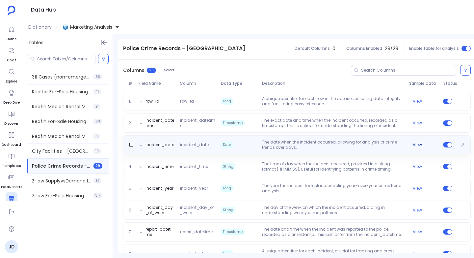
click at [414, 143] on button "View" at bounding box center [417, 144] width 9 height 5
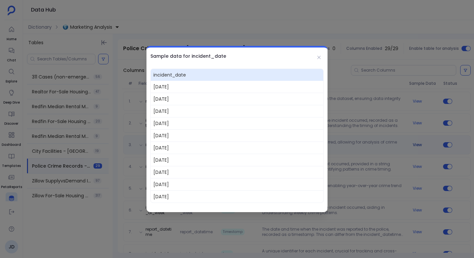
click at [414, 143] on div at bounding box center [237, 129] width 474 height 258
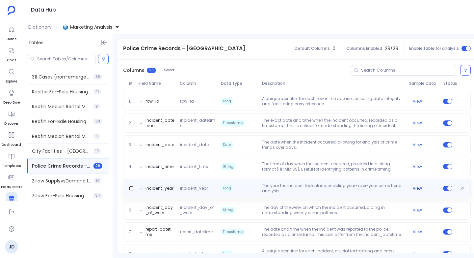
click at [414, 187] on button "View" at bounding box center [417, 187] width 9 height 5
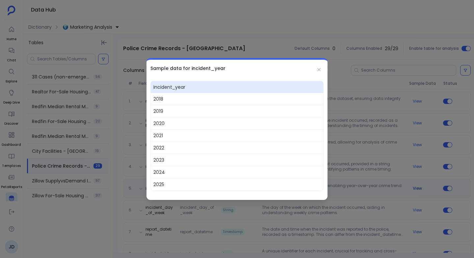
click at [414, 187] on div at bounding box center [237, 129] width 474 height 258
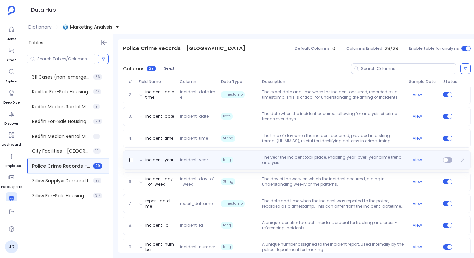
scroll to position [103, 0]
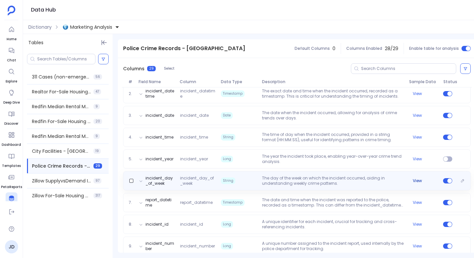
click at [414, 180] on button "View" at bounding box center [417, 180] width 9 height 5
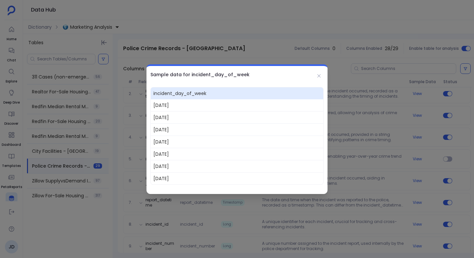
click at [405, 181] on div at bounding box center [237, 129] width 474 height 258
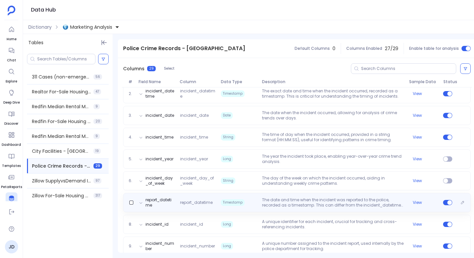
click at [402, 201] on p "The date and time when the incident was reported to the police, recorded as a t…" at bounding box center [332, 202] width 147 height 11
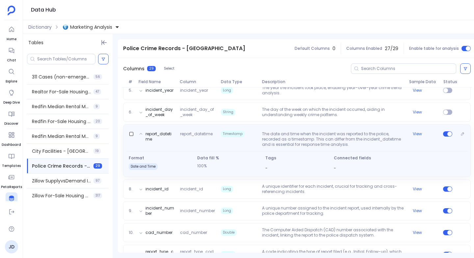
scroll to position [175, 0]
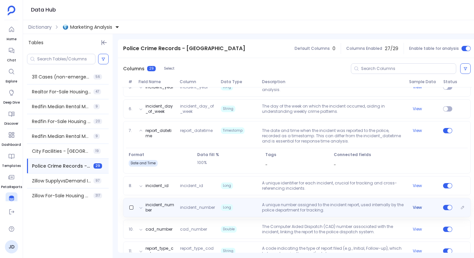
click at [417, 206] on button "View" at bounding box center [417, 206] width 9 height 5
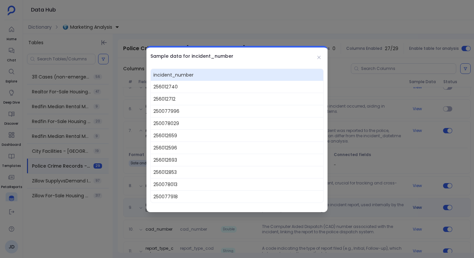
click at [417, 206] on div at bounding box center [237, 129] width 474 height 258
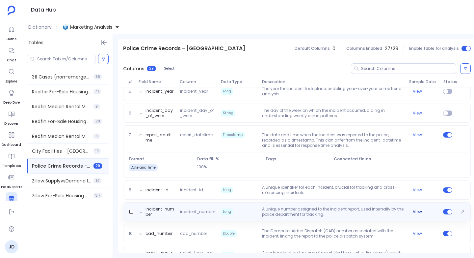
scroll to position [581, 0]
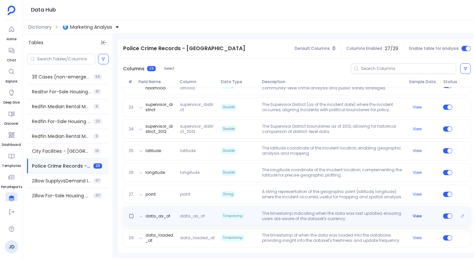
click at [417, 214] on button "View" at bounding box center [417, 215] width 9 height 5
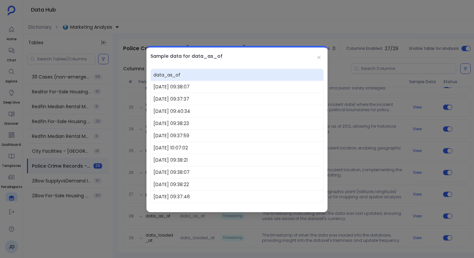
click at [407, 214] on div at bounding box center [237, 129] width 474 height 258
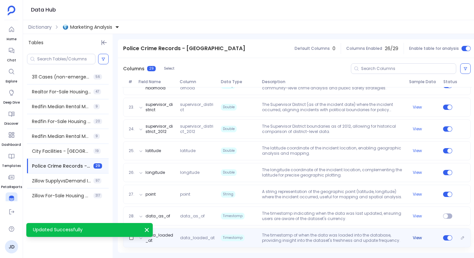
click at [416, 235] on button "View" at bounding box center [417, 237] width 9 height 5
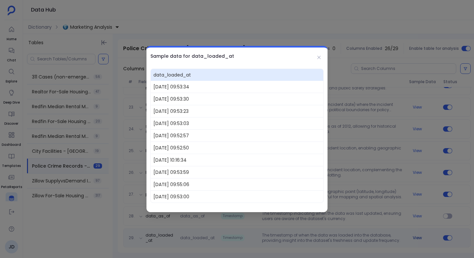
click at [416, 235] on div at bounding box center [237, 129] width 474 height 258
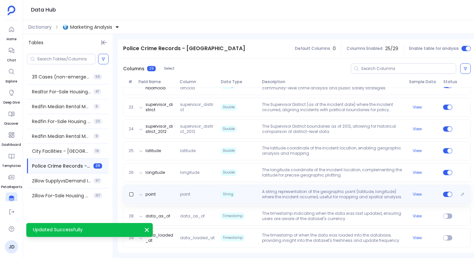
click at [400, 192] on p "A string representation of the geographic point (latitude, longitude) where the…" at bounding box center [332, 194] width 147 height 11
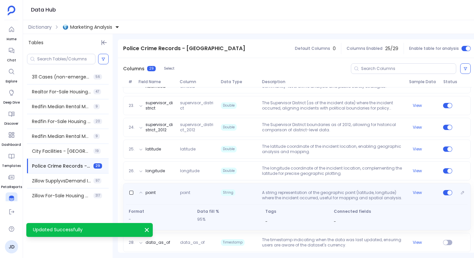
click at [400, 192] on p "A string representation of the geographic point (latitude, longitude) where the…" at bounding box center [332, 195] width 147 height 11
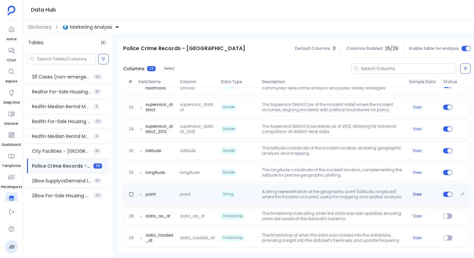
click at [417, 192] on button "View" at bounding box center [417, 193] width 9 height 5
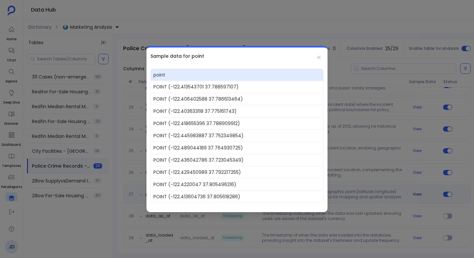
click at [417, 192] on div at bounding box center [237, 129] width 474 height 258
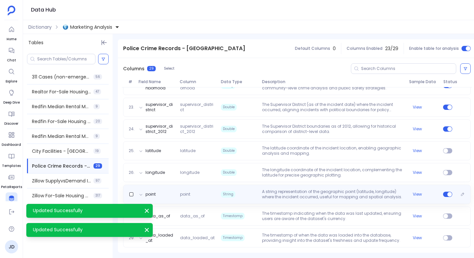
click at [394, 190] on p "A string representation of the geographic point (latitude, longitude) where the…" at bounding box center [332, 194] width 147 height 11
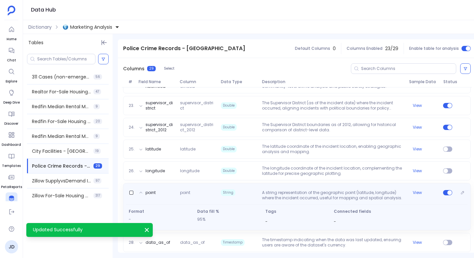
click at [394, 190] on p "A string representation of the geographic point (latitude, longitude) where the…" at bounding box center [332, 195] width 147 height 11
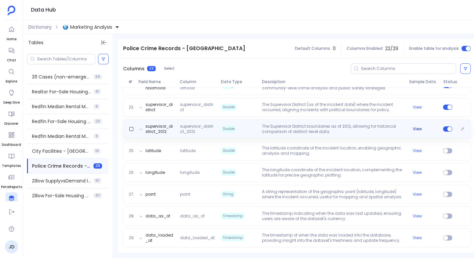
click at [416, 126] on button "View" at bounding box center [417, 128] width 9 height 5
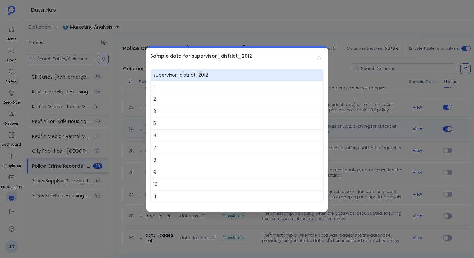
click at [416, 126] on div at bounding box center [237, 129] width 474 height 258
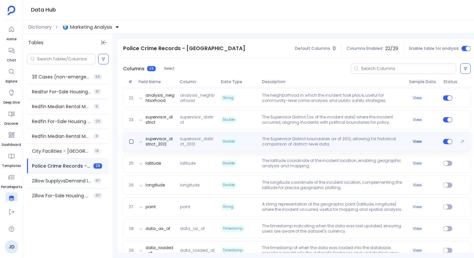
scroll to position [533, 0]
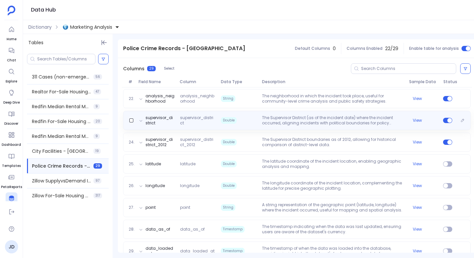
click at [395, 124] on p "The Supervisor District (as of the incident date) where the incident occurred, …" at bounding box center [332, 120] width 147 height 11
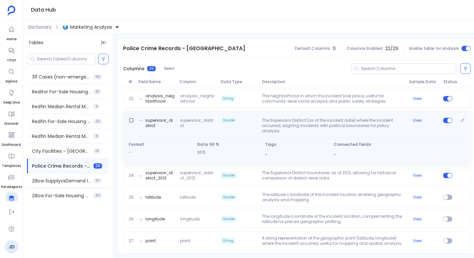
click at [395, 123] on p "The Supervisor District (as of the incident date) where the incident occurred, …" at bounding box center [332, 126] width 147 height 16
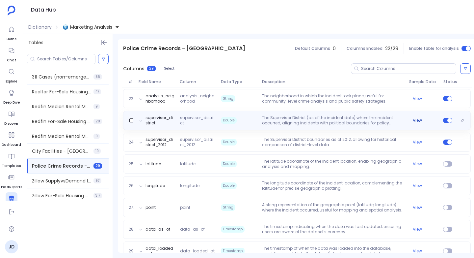
click at [416, 119] on button "View" at bounding box center [417, 120] width 9 height 5
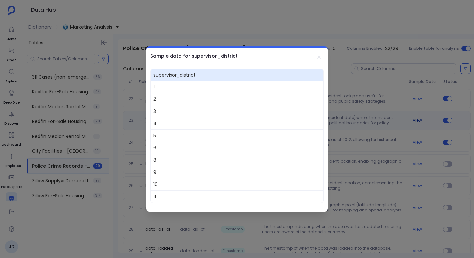
click at [416, 119] on div at bounding box center [237, 129] width 474 height 258
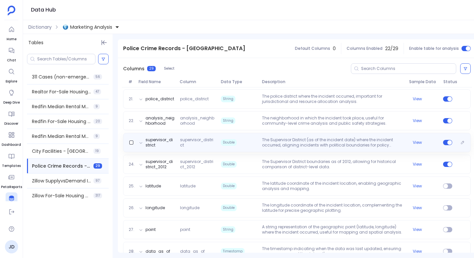
scroll to position [509, 0]
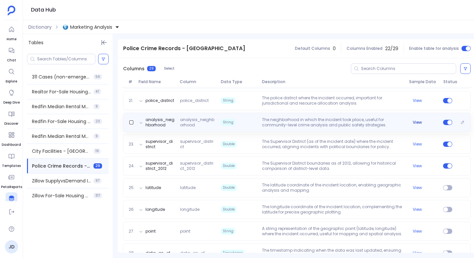
click at [417, 123] on button "View" at bounding box center [417, 122] width 9 height 5
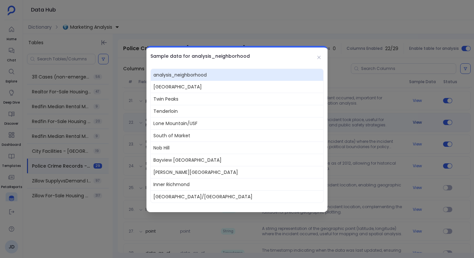
click at [417, 123] on div at bounding box center [237, 129] width 474 height 258
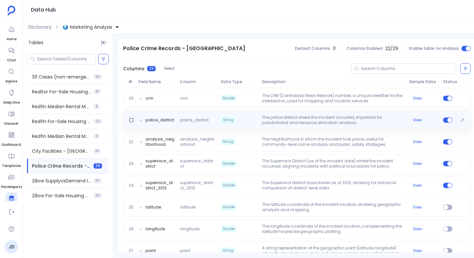
scroll to position [476, 0]
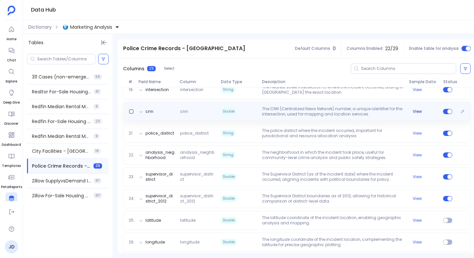
click at [419, 112] on button "View" at bounding box center [417, 111] width 9 height 5
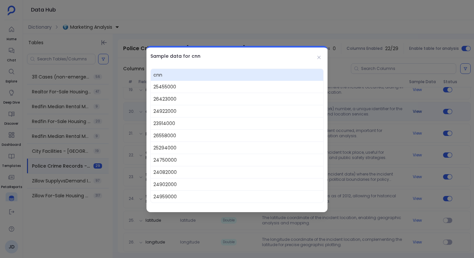
click at [419, 112] on div at bounding box center [237, 129] width 474 height 258
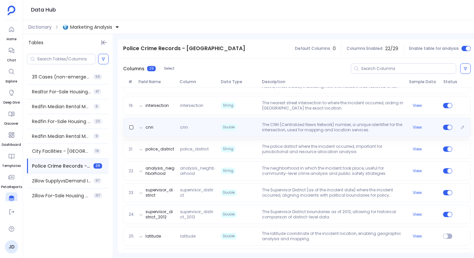
scroll to position [454, 0]
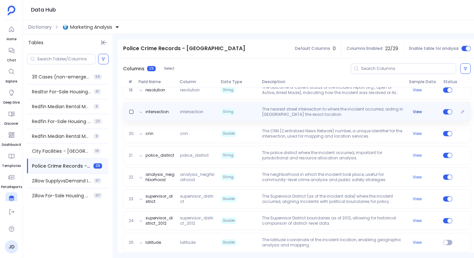
click at [416, 111] on button "View" at bounding box center [417, 111] width 9 height 5
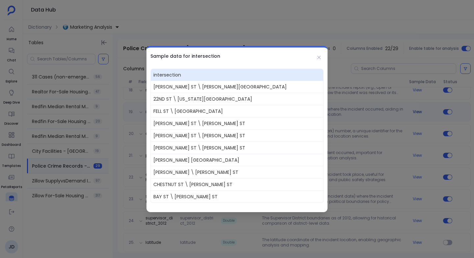
click at [416, 111] on div at bounding box center [237, 129] width 474 height 258
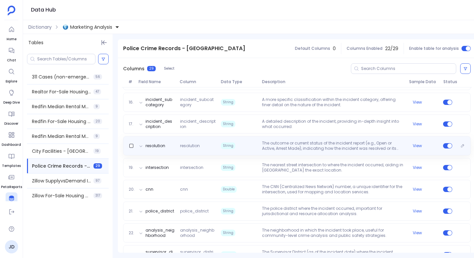
scroll to position [395, 0]
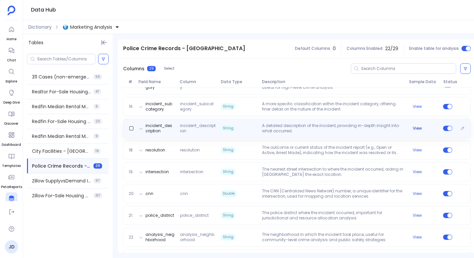
click at [417, 128] on button "View" at bounding box center [417, 127] width 9 height 5
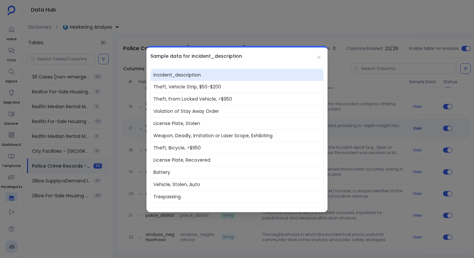
click at [417, 128] on div at bounding box center [237, 129] width 474 height 258
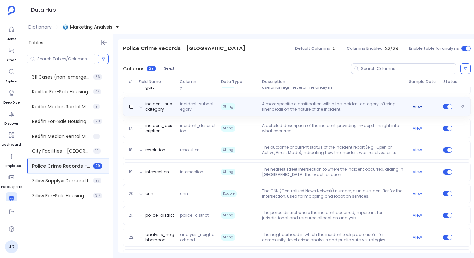
click at [418, 106] on button "View" at bounding box center [417, 106] width 9 height 5
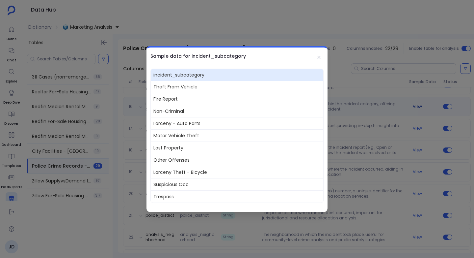
click at [418, 106] on div at bounding box center [237, 129] width 474 height 258
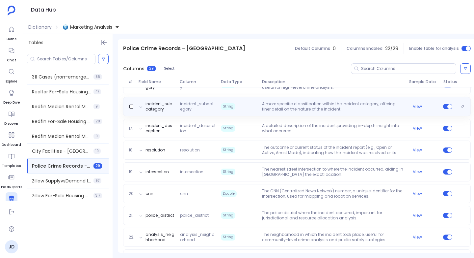
scroll to position [376, 0]
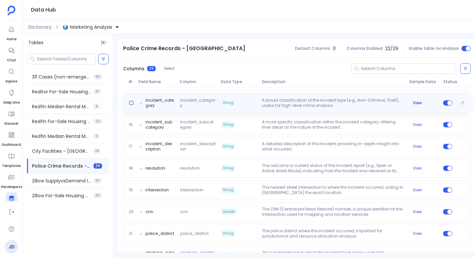
click at [413, 102] on button "View" at bounding box center [417, 102] width 9 height 5
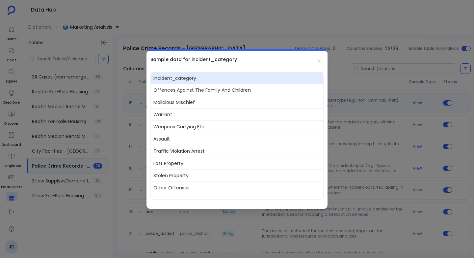
click at [413, 102] on div at bounding box center [237, 129] width 474 height 258
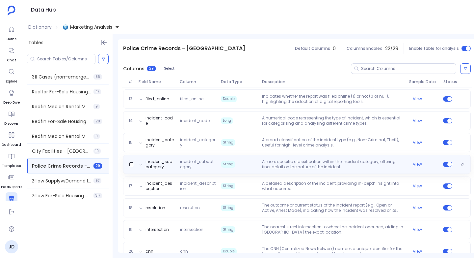
scroll to position [336, 0]
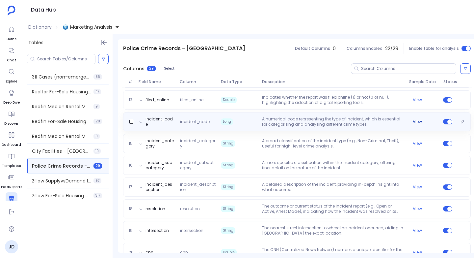
click at [413, 121] on button "View" at bounding box center [417, 121] width 9 height 5
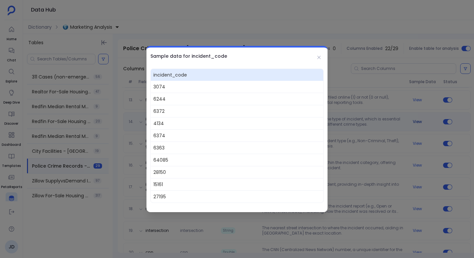
click at [413, 121] on div at bounding box center [237, 129] width 474 height 258
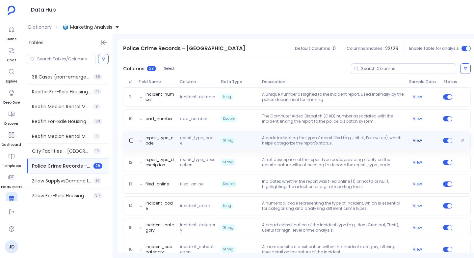
scroll to position [243, 0]
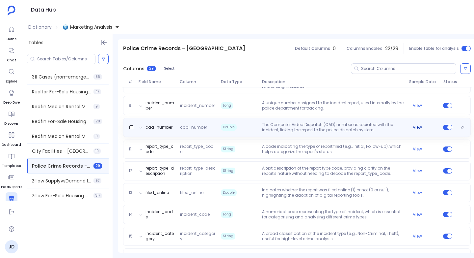
click at [417, 126] on button "View" at bounding box center [417, 126] width 9 height 5
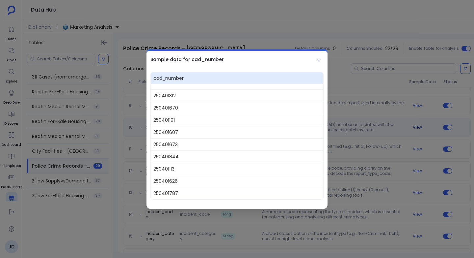
click at [417, 126] on div at bounding box center [237, 129] width 474 height 258
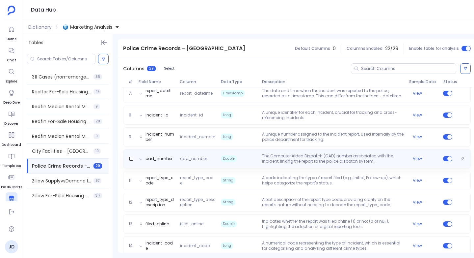
scroll to position [212, 0]
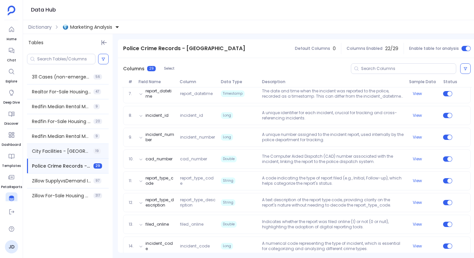
click at [52, 155] on div "City Facilities - [GEOGRAPHIC_DATA] 19" at bounding box center [68, 151] width 82 height 14
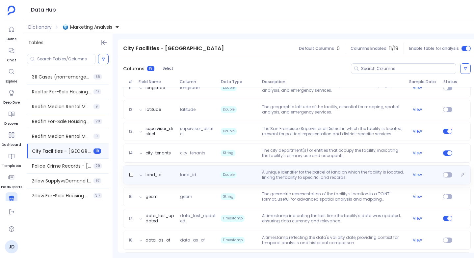
scroll to position [330, 0]
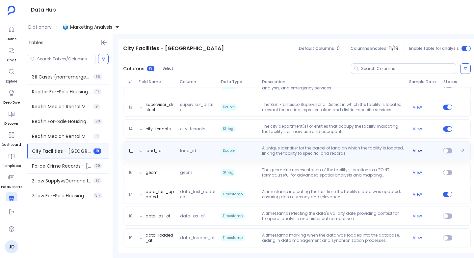
click at [416, 149] on button "View" at bounding box center [417, 150] width 9 height 5
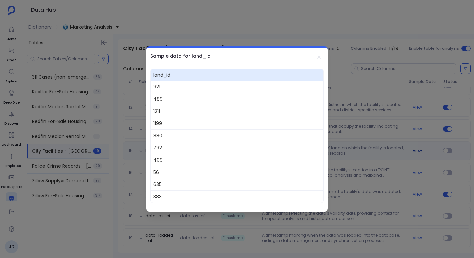
click at [416, 149] on div at bounding box center [237, 129] width 474 height 258
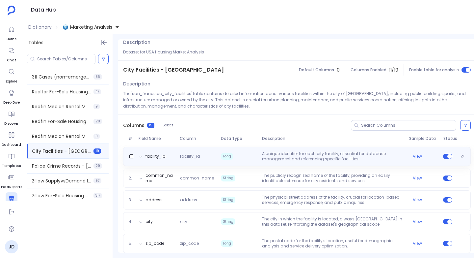
scroll to position [17, 0]
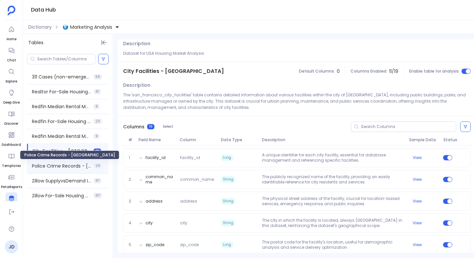
click at [48, 165] on span "Police Crime Records - [GEOGRAPHIC_DATA]" at bounding box center [61, 165] width 59 height 7
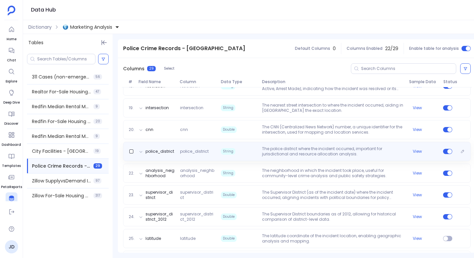
scroll to position [455, 0]
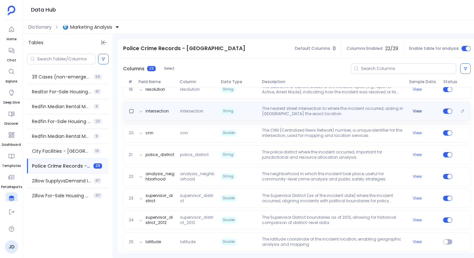
click at [417, 110] on button "View" at bounding box center [417, 110] width 9 height 5
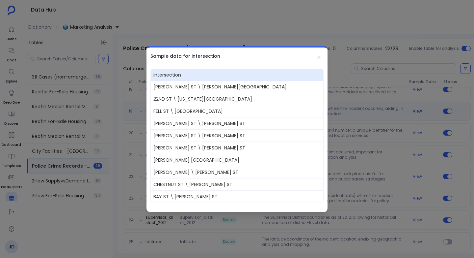
click at [417, 110] on div at bounding box center [237, 129] width 474 height 258
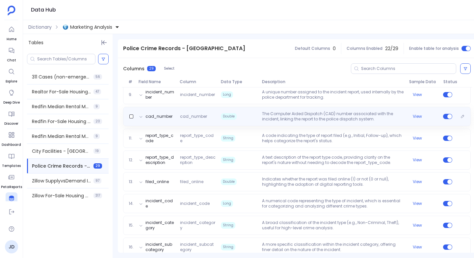
scroll to position [254, 0]
click at [420, 116] on button "View" at bounding box center [417, 116] width 9 height 5
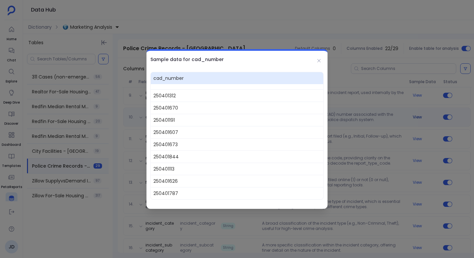
click at [420, 116] on div at bounding box center [237, 129] width 474 height 258
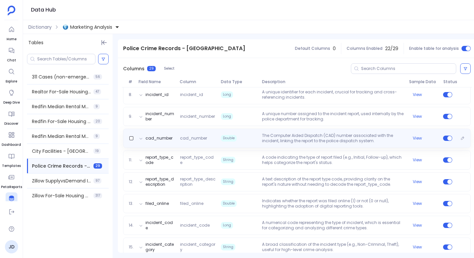
scroll to position [230, 0]
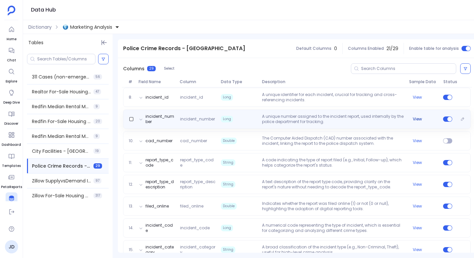
click at [419, 118] on button "View" at bounding box center [417, 118] width 9 height 5
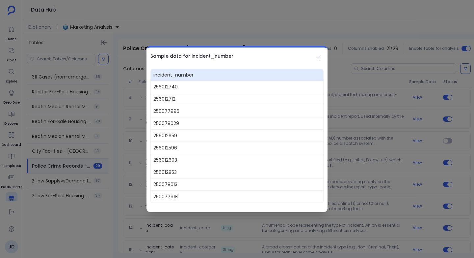
click at [414, 118] on div at bounding box center [237, 129] width 474 height 258
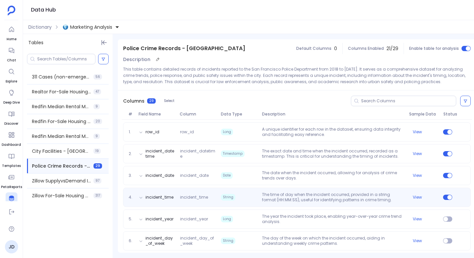
scroll to position [44, 0]
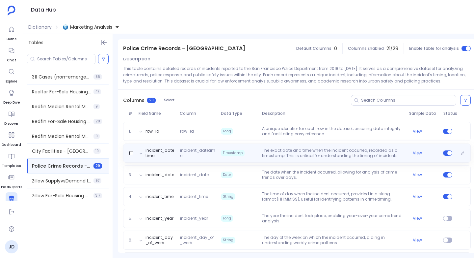
click at [353, 152] on p "The exact date and time when the incident occurred, recorded as a timestamp. Th…" at bounding box center [332, 153] width 147 height 11
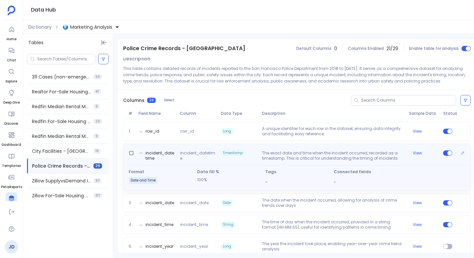
click at [353, 152] on p "The exact date and time when the incident occurred, recorded as a timestamp. Th…" at bounding box center [332, 155] width 147 height 11
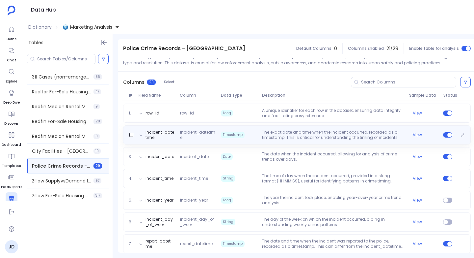
scroll to position [65, 0]
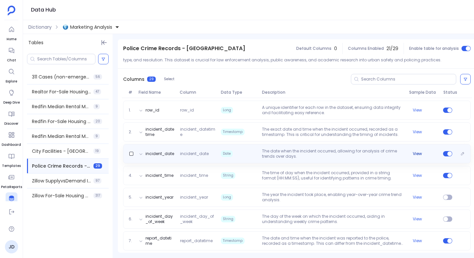
click at [417, 153] on button "View" at bounding box center [417, 153] width 9 height 5
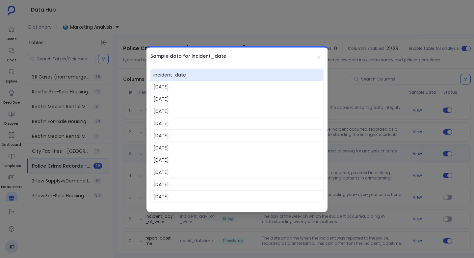
click at [417, 153] on div at bounding box center [237, 129] width 474 height 258
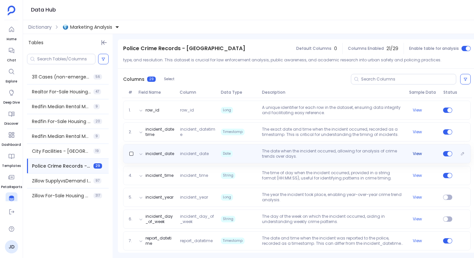
click at [416, 153] on button "View" at bounding box center [417, 153] width 9 height 5
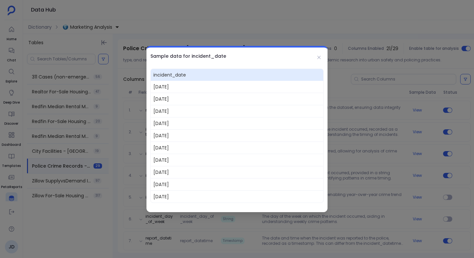
click at [336, 144] on div at bounding box center [237, 129] width 474 height 258
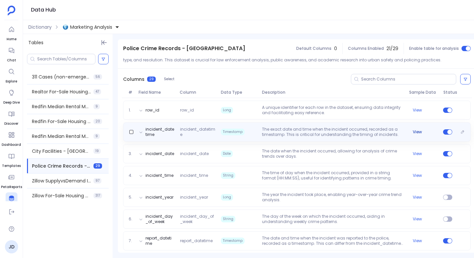
click at [417, 132] on button "View" at bounding box center [417, 131] width 9 height 5
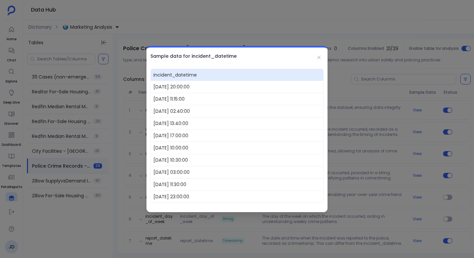
drag, startPoint x: 181, startPoint y: 85, endPoint x: 206, endPoint y: 85, distance: 25.0
click at [206, 85] on span "[DATE] 20:00:00" at bounding box center [237, 87] width 173 height 12
drag, startPoint x: 153, startPoint y: 84, endPoint x: 218, endPoint y: 85, distance: 64.9
click at [217, 85] on span "[DATE] 20:00:00" at bounding box center [237, 87] width 173 height 12
click at [319, 55] on icon at bounding box center [318, 57] width 5 height 5
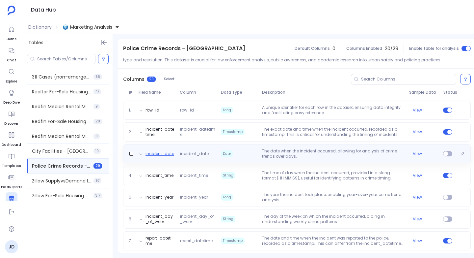
click at [166, 152] on button "incident_date" at bounding box center [160, 153] width 29 height 5
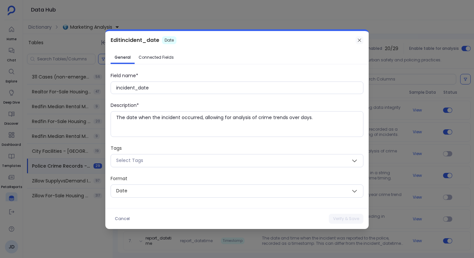
click at [361, 38] on icon at bounding box center [359, 40] width 5 height 5
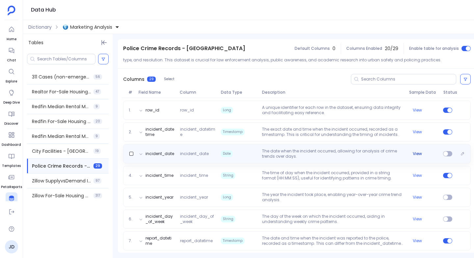
click at [417, 153] on button "View" at bounding box center [417, 153] width 9 height 5
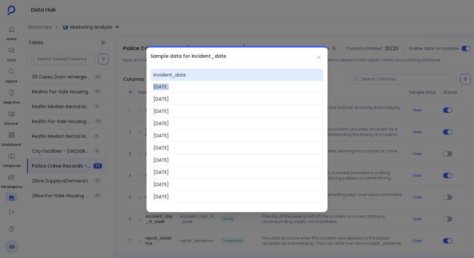
drag, startPoint x: 153, startPoint y: 87, endPoint x: 167, endPoint y: 87, distance: 13.8
click at [167, 87] on span "[DATE]" at bounding box center [237, 87] width 173 height 12
click at [317, 59] on icon at bounding box center [318, 57] width 5 height 5
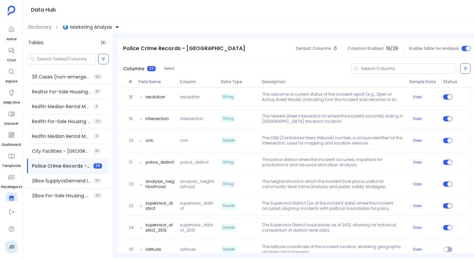
scroll to position [548, 0]
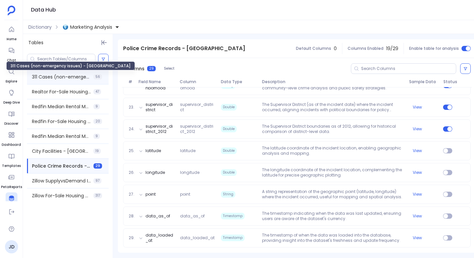
click at [52, 79] on span "311 Cases (non-emergency issues) - [GEOGRAPHIC_DATA]" at bounding box center [61, 76] width 59 height 7
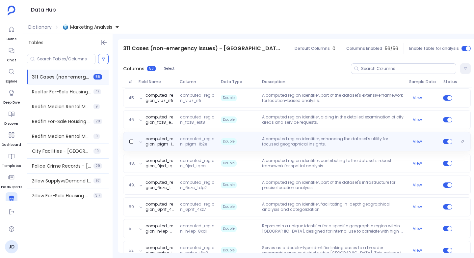
scroll to position [1147, 0]
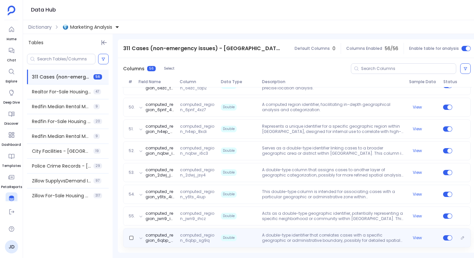
click at [203, 232] on span "computed_region_6qbp_sg9q" at bounding box center [197, 237] width 41 height 11
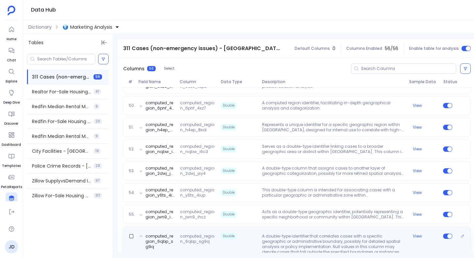
scroll to position [1191, 0]
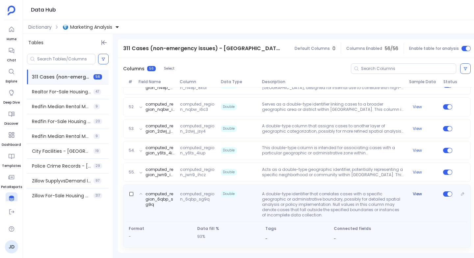
click at [416, 192] on button "View" at bounding box center [417, 193] width 9 height 5
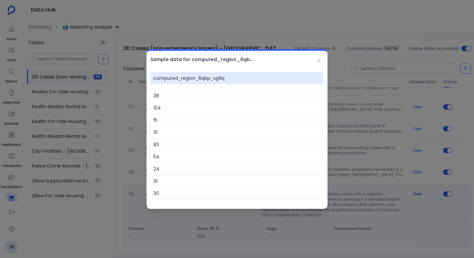
click at [416, 192] on div at bounding box center [237, 129] width 474 height 258
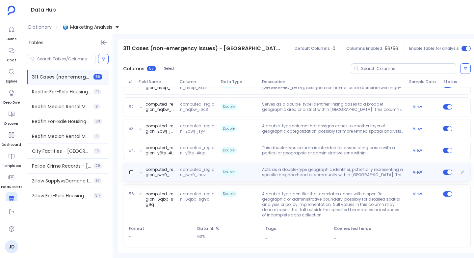
click at [415, 169] on button "View" at bounding box center [417, 171] width 9 height 5
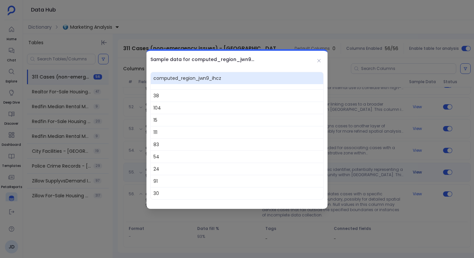
click at [415, 169] on div at bounding box center [237, 129] width 474 height 258
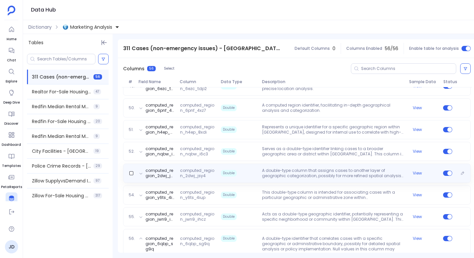
scroll to position [1129, 0]
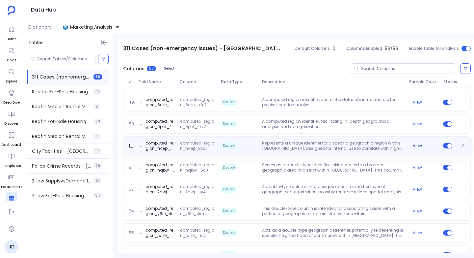
click at [413, 145] on button "View" at bounding box center [417, 145] width 9 height 5
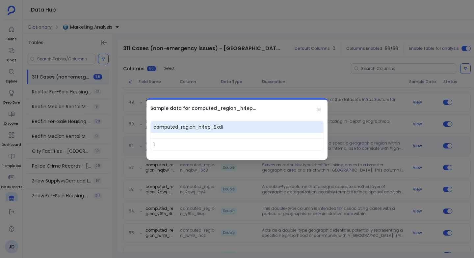
click at [413, 145] on div at bounding box center [237, 129] width 474 height 258
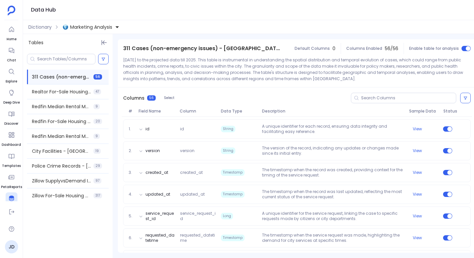
scroll to position [60, 0]
